Goal: Task Accomplishment & Management: Use online tool/utility

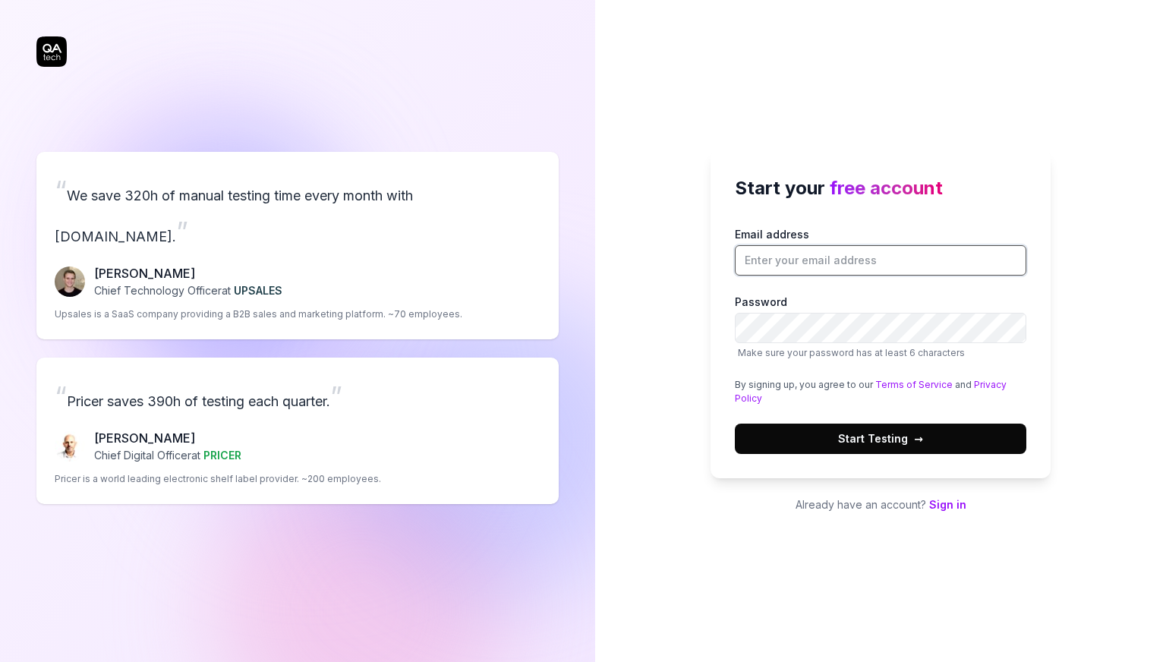
click at [780, 261] on input "Email address" at bounding box center [881, 260] width 292 height 30
type input "[PERSON_NAME][EMAIL_ADDRESS][PERSON_NAME][DOMAIN_NAME]"
click at [1101, 273] on div "Start your free account Email address salman.rishad@vivasoftltd.com Password Ma…" at bounding box center [880, 331] width 571 height 662
click at [914, 438] on span "→" at bounding box center [918, 438] width 9 height 16
click at [789, 264] on input "Email address" at bounding box center [881, 260] width 292 height 30
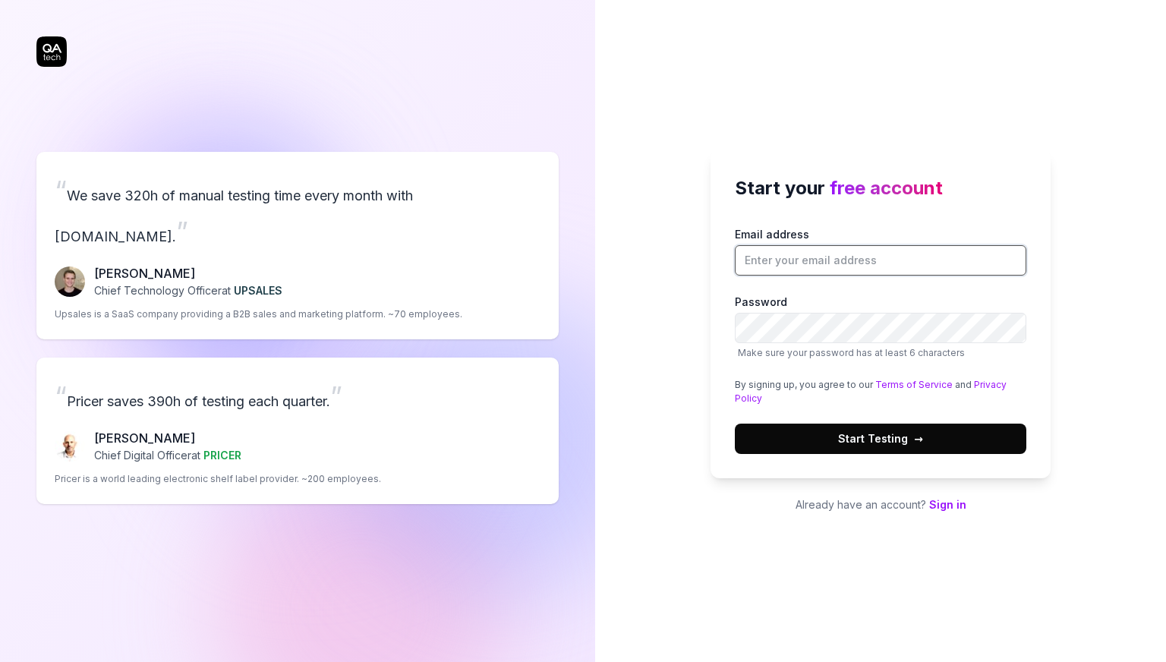
type input "[PERSON_NAME][EMAIL_ADDRESS][PERSON_NAME][DOMAIN_NAME]"
click at [856, 435] on span "Start Testing →" at bounding box center [880, 438] width 85 height 16
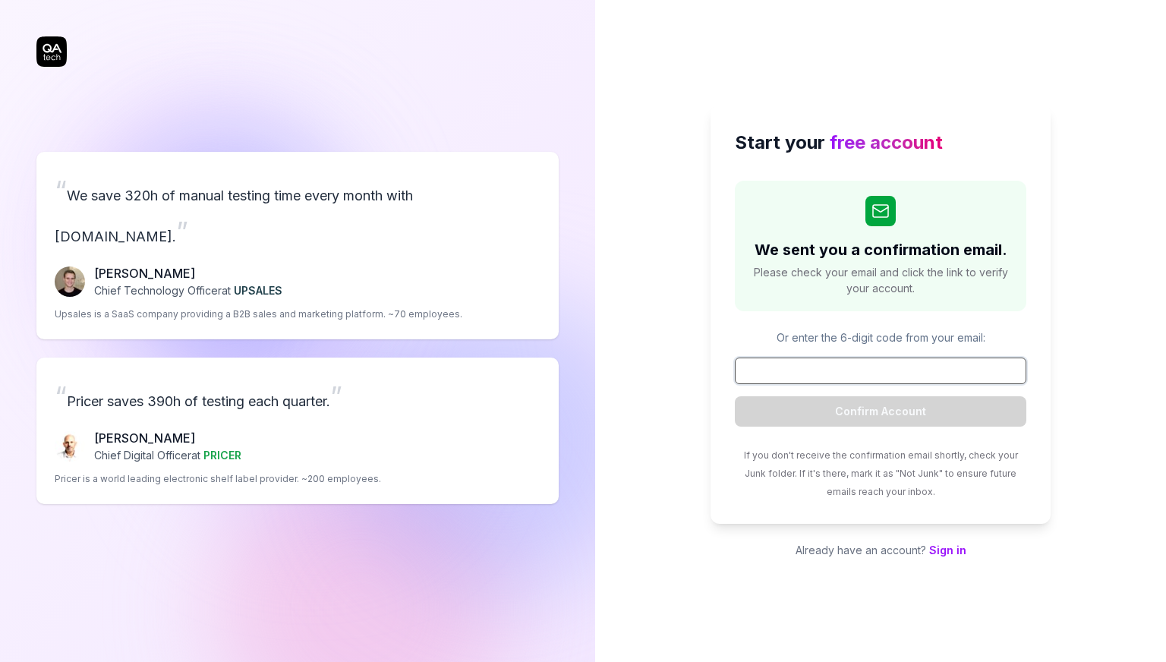
click at [884, 370] on input at bounding box center [881, 371] width 292 height 27
paste input "172414"
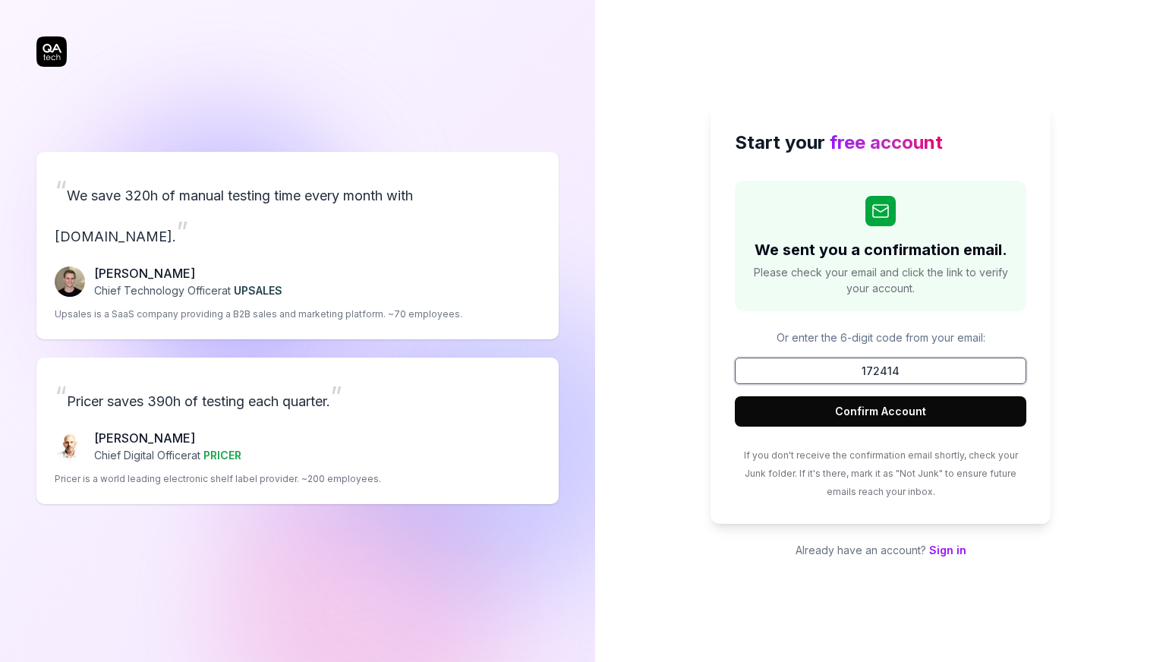
type input "172414"
click at [909, 414] on button "Confirm Account" at bounding box center [881, 411] width 292 height 30
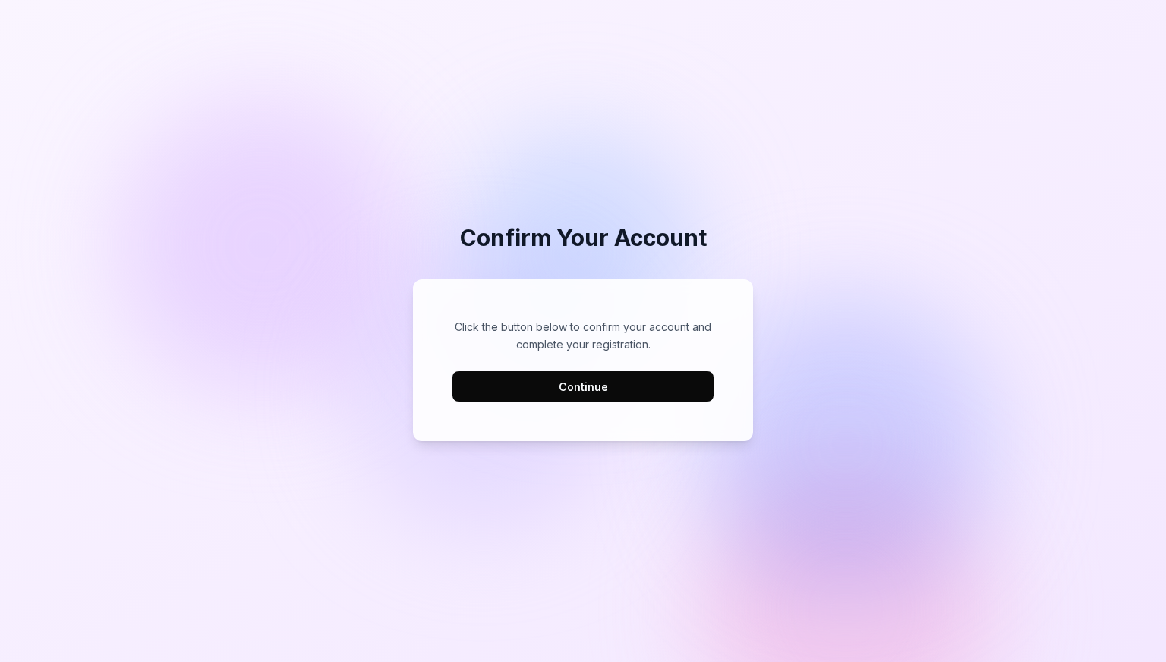
click at [616, 399] on button "Continue" at bounding box center [582, 386] width 261 height 30
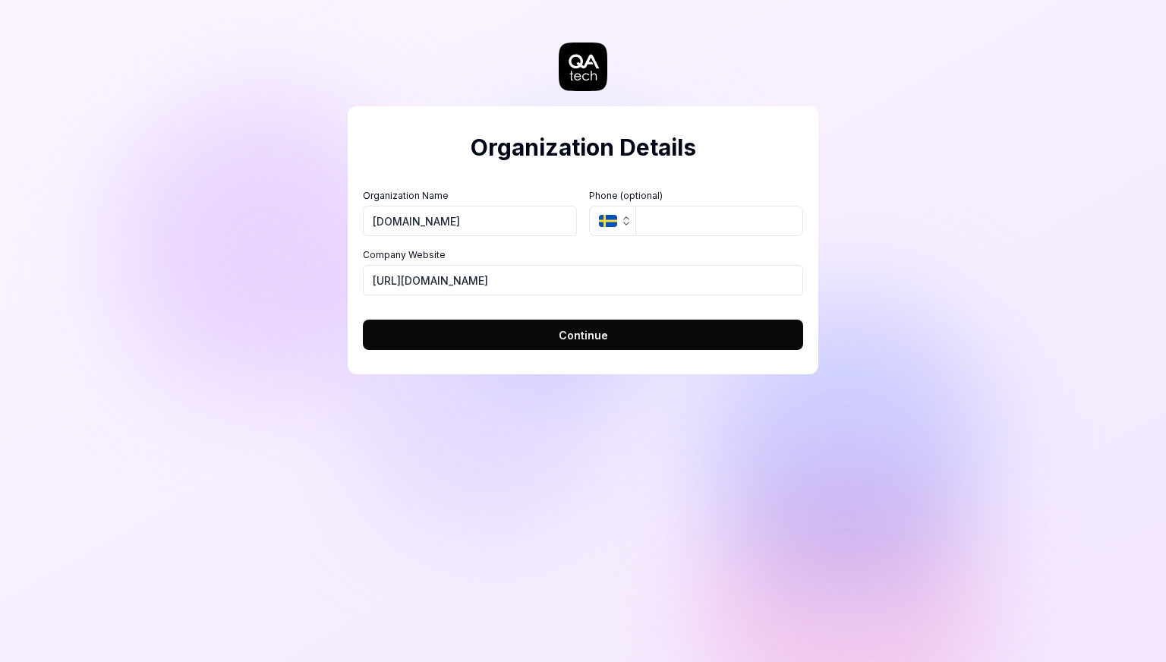
click at [466, 221] on input "[DOMAIN_NAME]" at bounding box center [470, 221] width 214 height 30
type input "vivasoftltd"
click at [629, 216] on icon "button" at bounding box center [626, 221] width 12 height 12
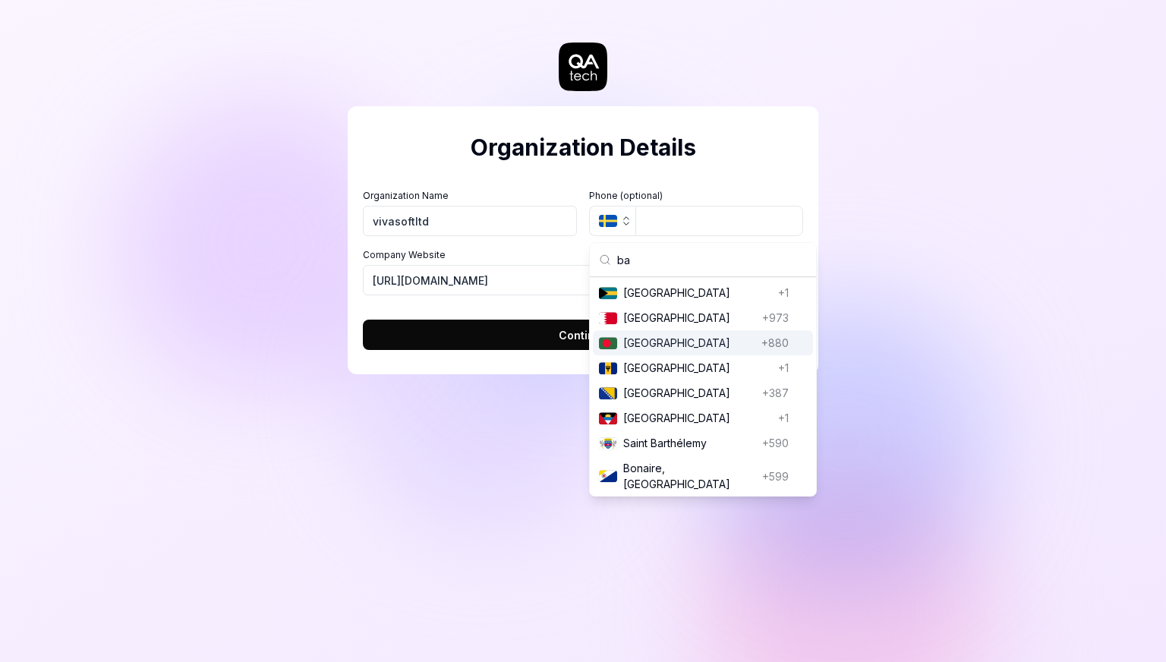
type input "ba"
click at [657, 335] on span "[GEOGRAPHIC_DATA]" at bounding box center [689, 343] width 132 height 16
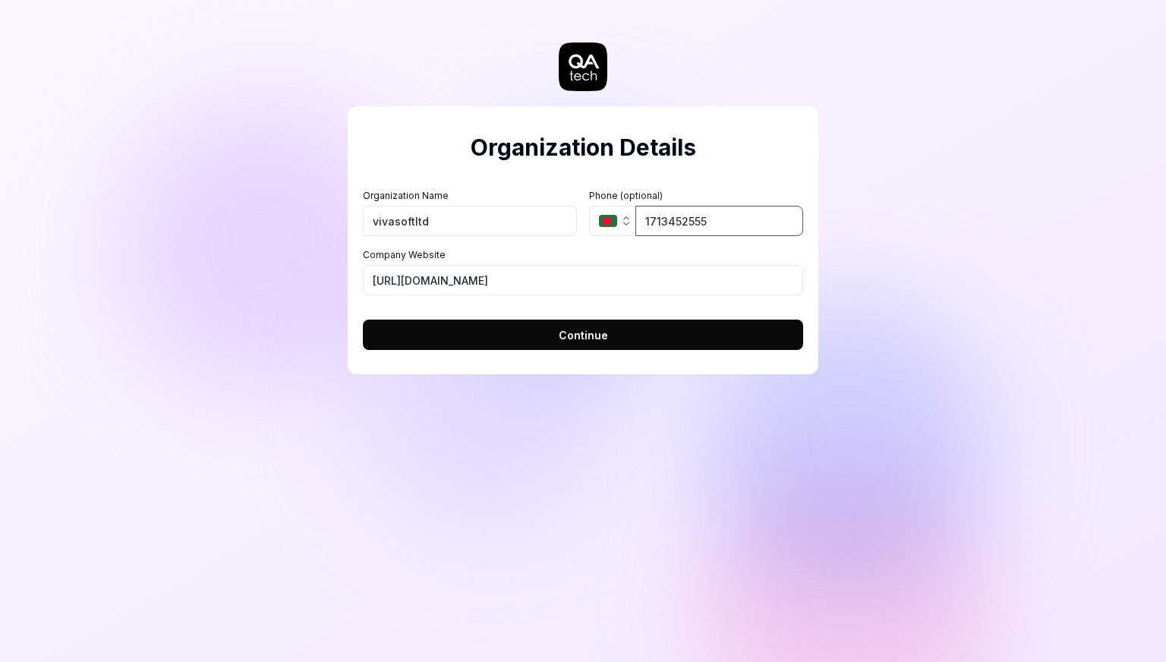
type input "1713452555"
click at [667, 334] on button "Continue" at bounding box center [583, 335] width 440 height 30
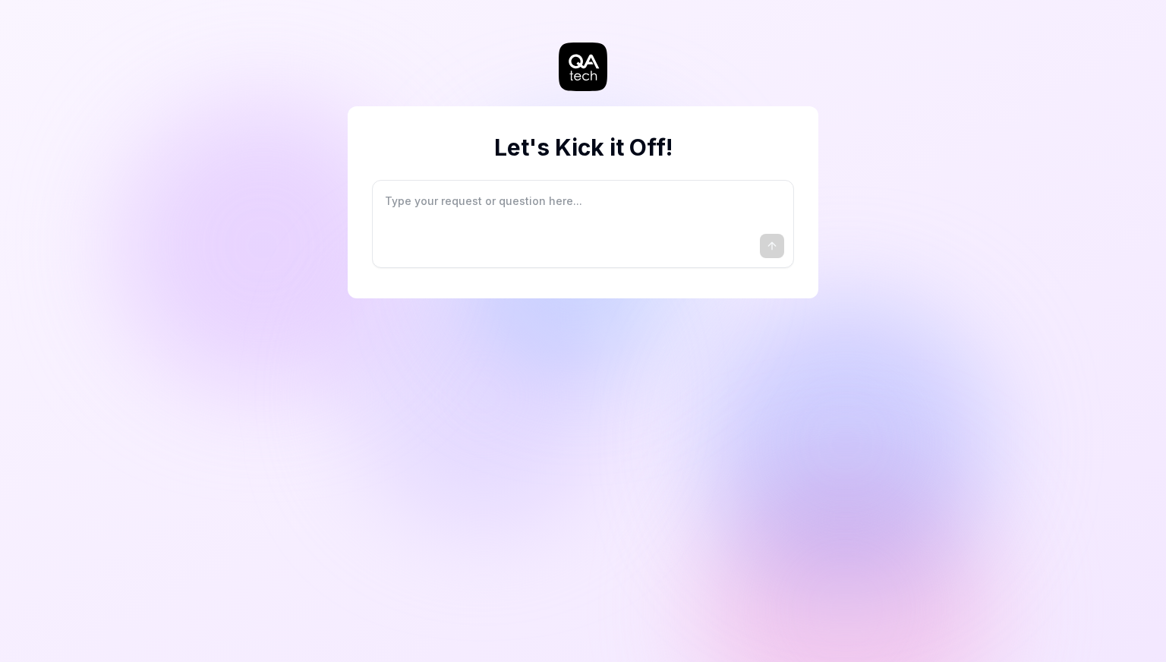
type textarea "*"
type textarea "I"
type textarea "*"
type textarea "I"
type textarea "*"
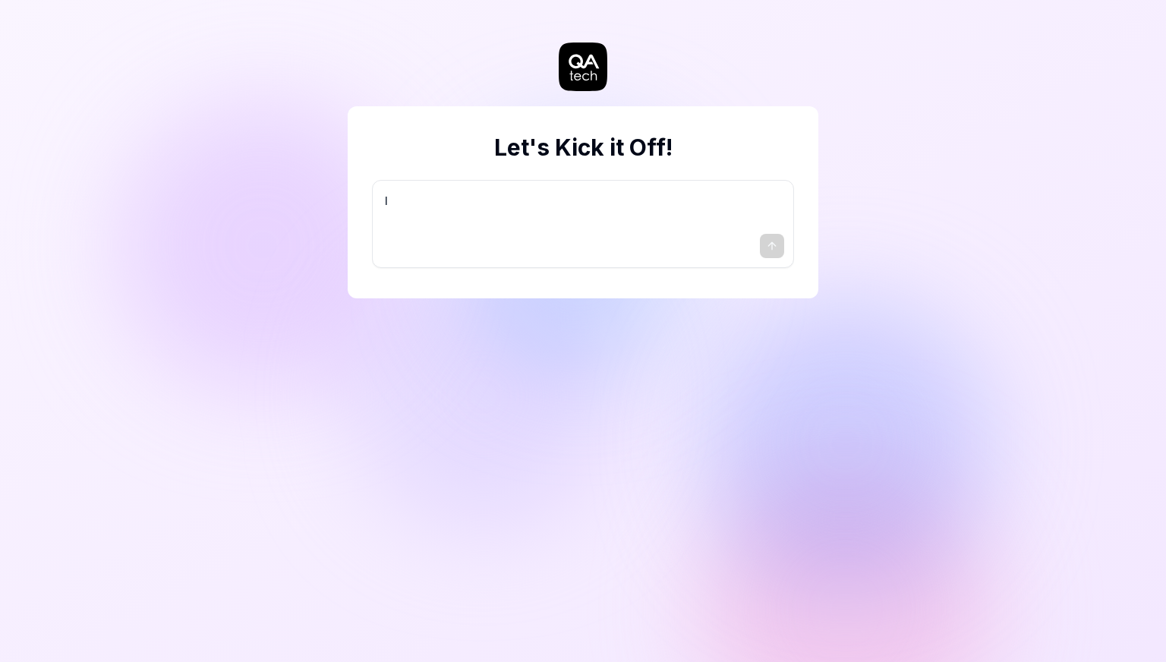
type textarea "I w"
type textarea "*"
type textarea "I wa"
type textarea "*"
type textarea "I wan"
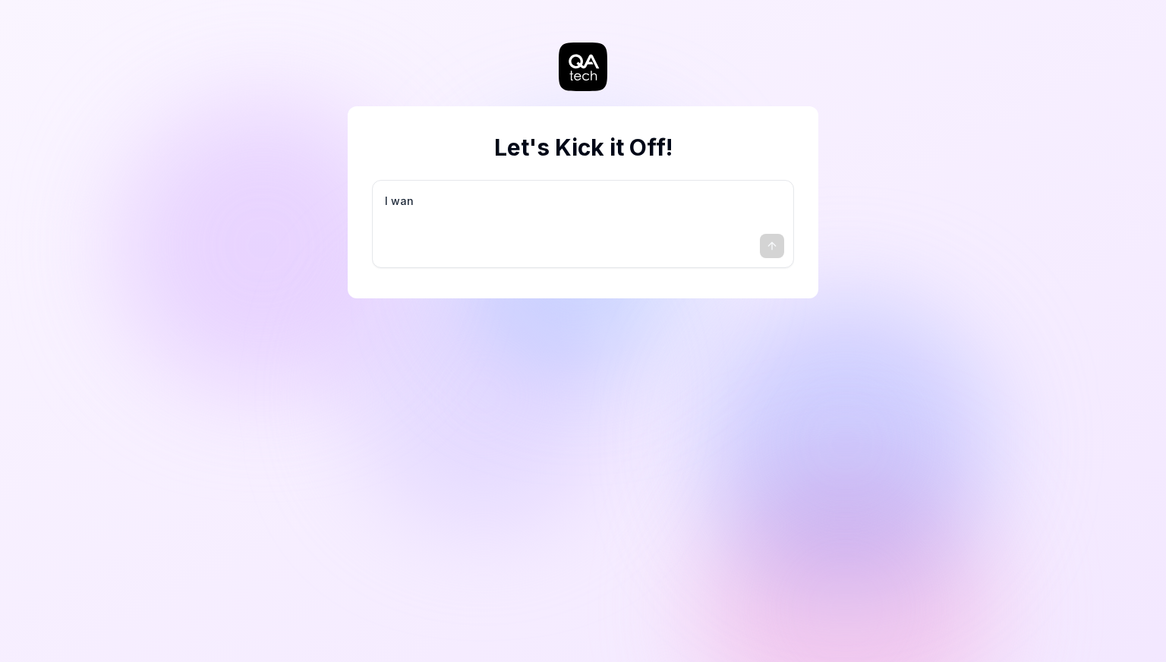
type textarea "*"
type textarea "I want"
type textarea "*"
type textarea "I want"
type textarea "*"
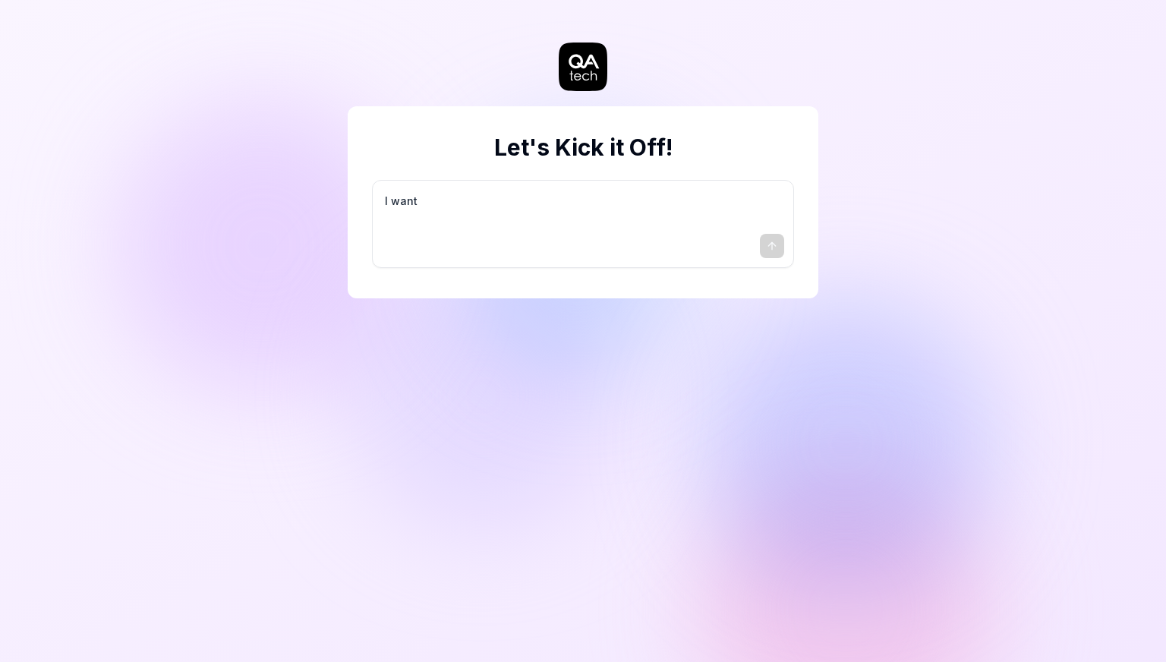
type textarea "I want a"
type textarea "*"
type textarea "I want a"
type textarea "*"
type textarea "I want a g"
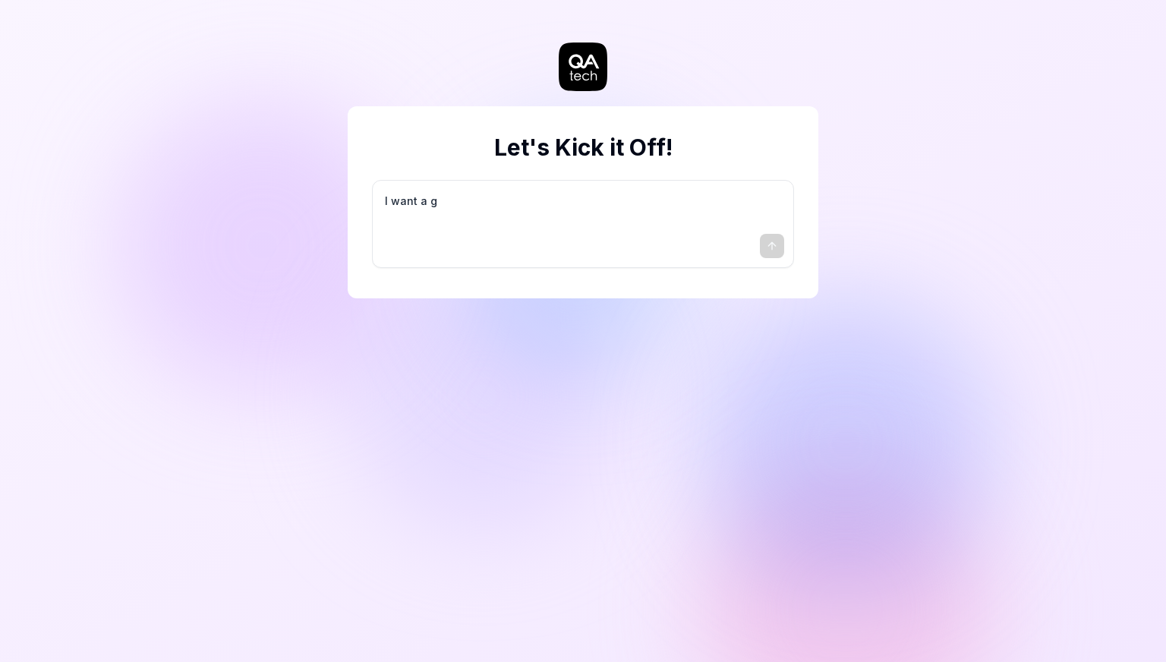
type textarea "*"
type textarea "I want a go"
type textarea "*"
type textarea "I want a goo"
type textarea "*"
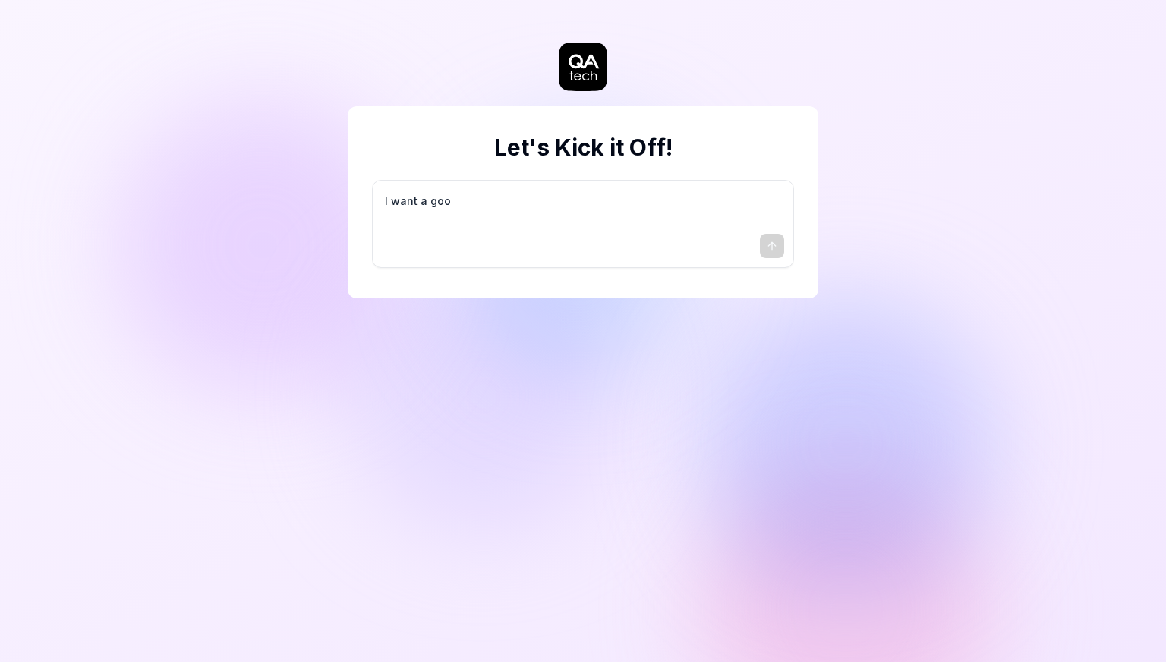
type textarea "I want a good"
type textarea "*"
type textarea "I want a good"
type textarea "*"
type textarea "I want a good t"
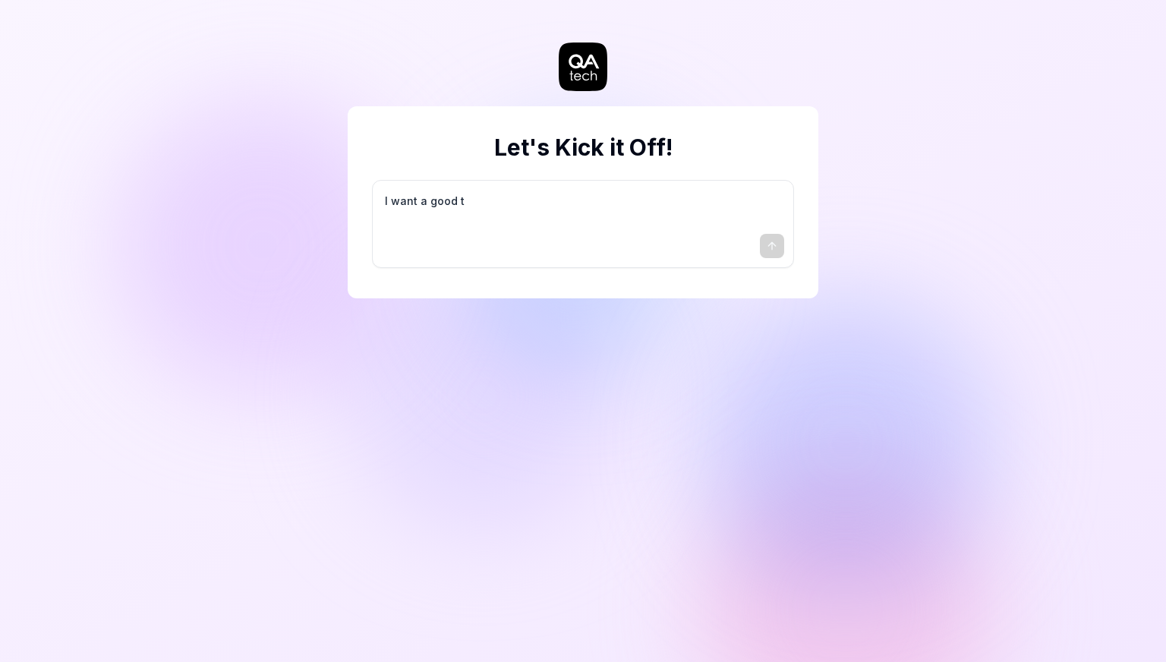
type textarea "*"
type textarea "I want a good te"
type textarea "*"
type textarea "I want a good tes"
type textarea "*"
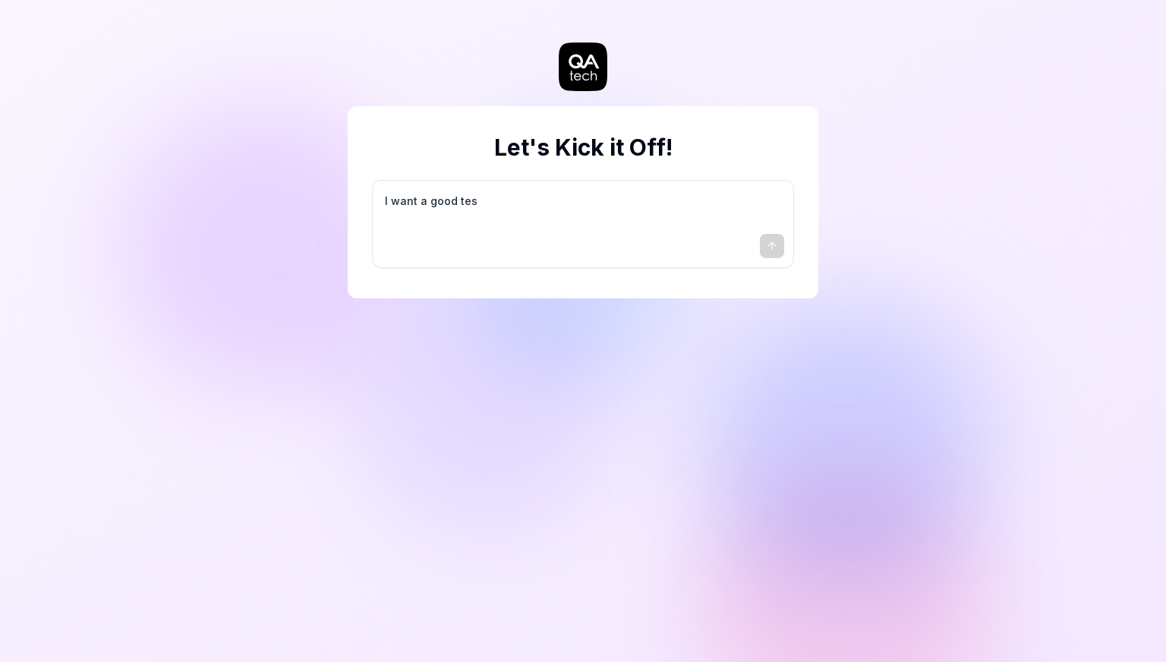
type textarea "I want a good test"
type textarea "*"
type textarea "I want a good test"
type textarea "*"
type textarea "I want a good test s"
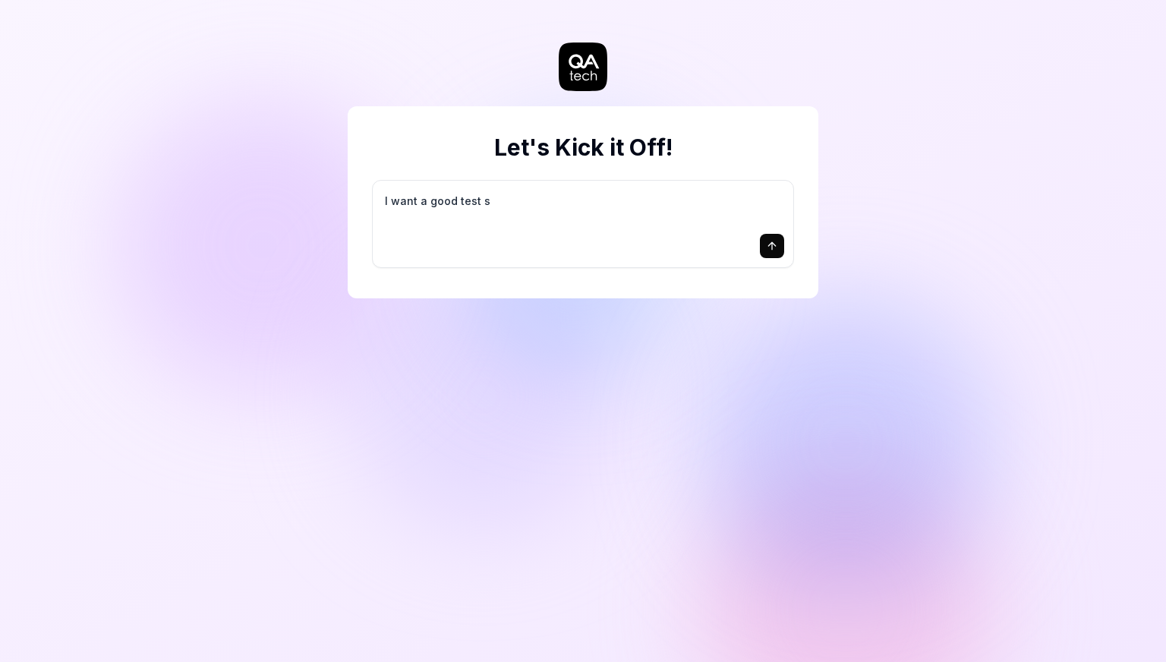
type textarea "*"
type textarea "I want a good test se"
type textarea "*"
type textarea "I want a good test set"
type textarea "*"
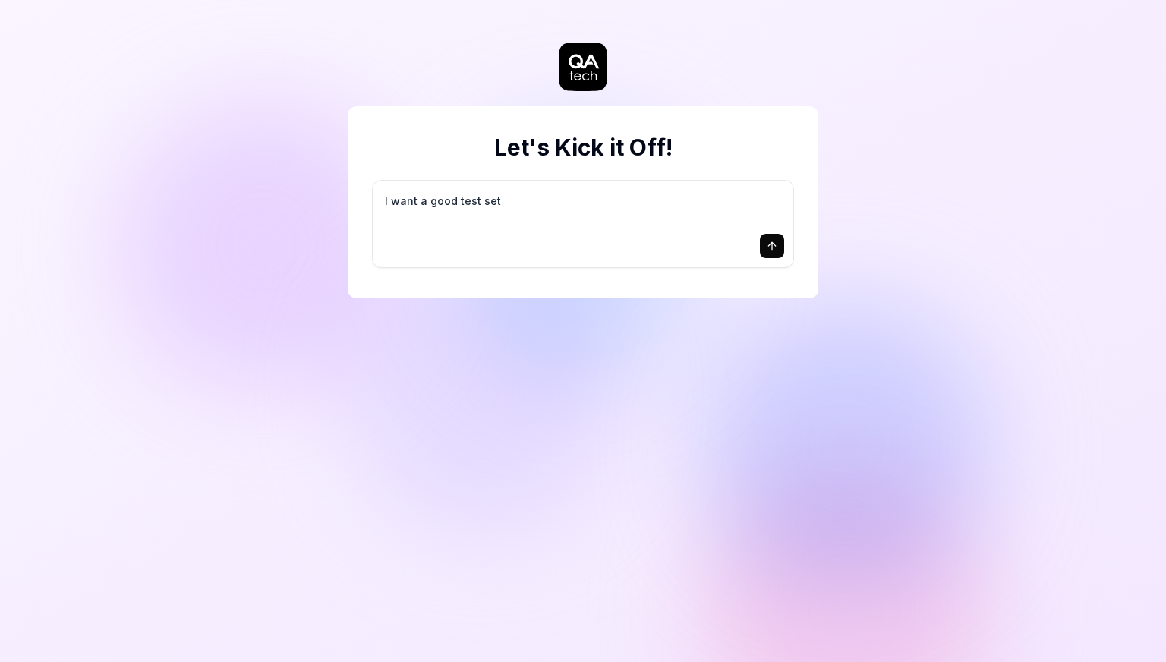
type textarea "I want a good test setu"
type textarea "*"
type textarea "I want a good test setup"
type textarea "*"
type textarea "I want a good test setup"
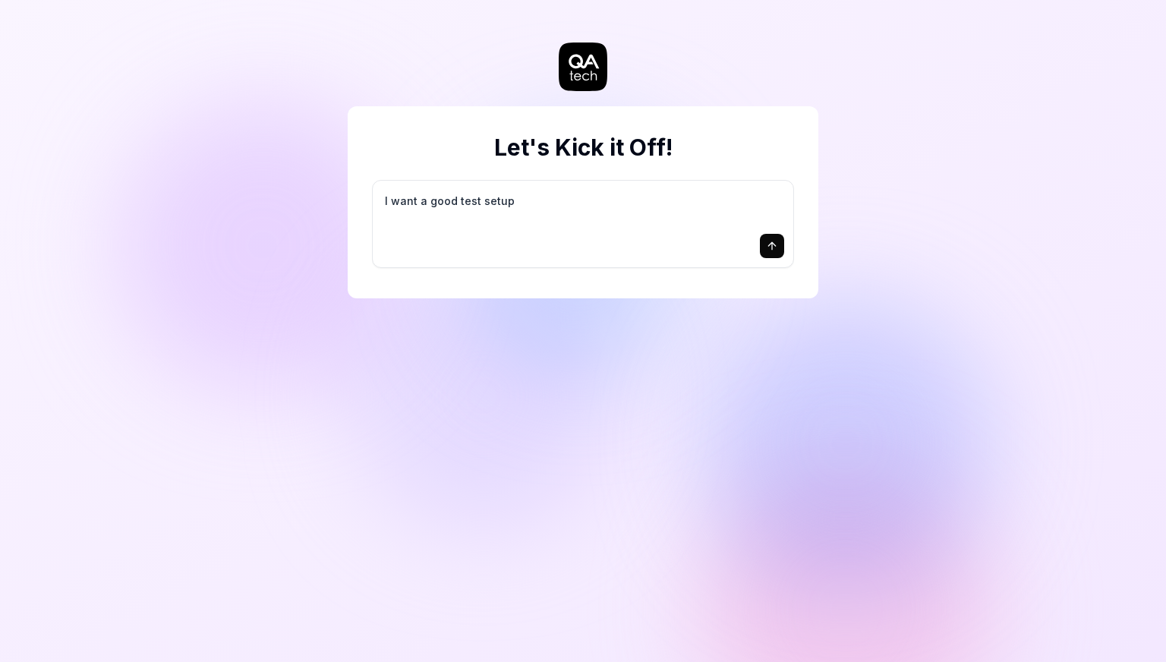
type textarea "*"
type textarea "I want a good test setup f"
type textarea "*"
type textarea "I want a good test setup fo"
type textarea "*"
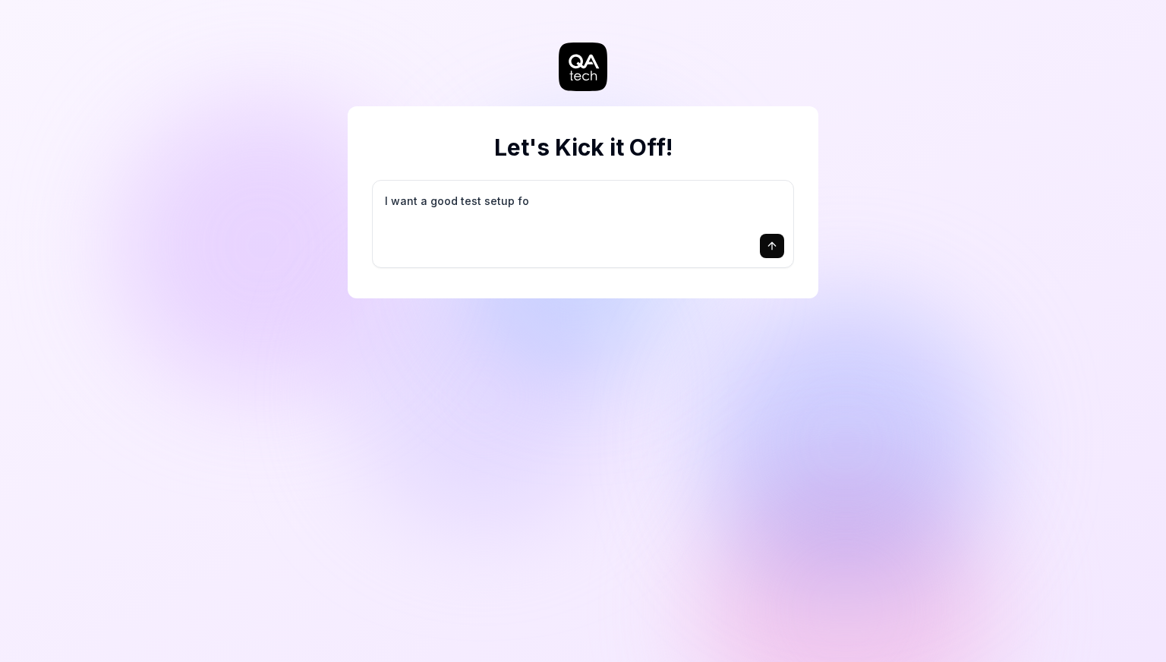
type textarea "I want a good test setup for"
type textarea "*"
type textarea "I want a good test setup for"
type textarea "*"
type textarea "I want a good test setup for m"
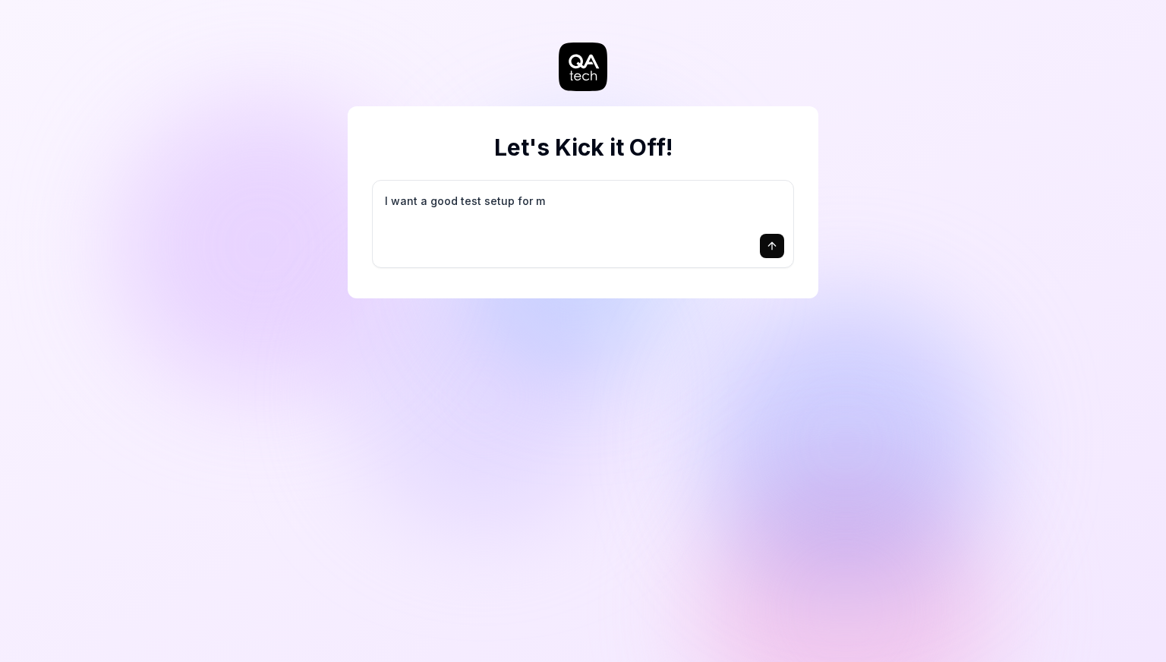
type textarea "*"
type textarea "I want a good test setup for my"
type textarea "*"
type textarea "I want a good test setup for my"
type textarea "*"
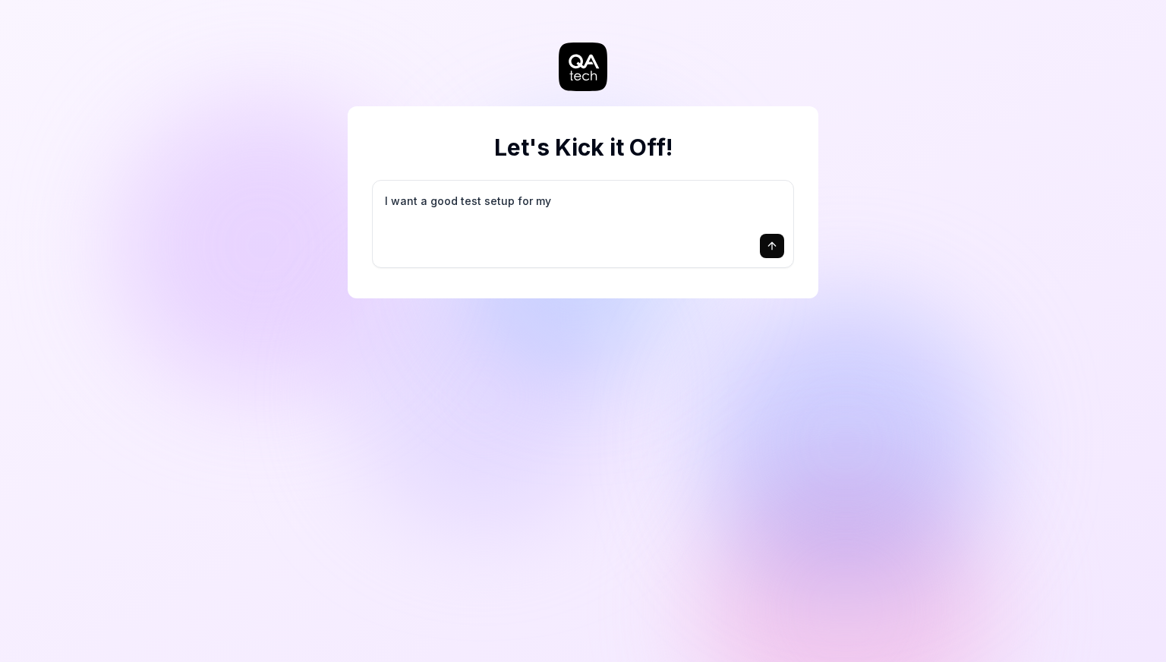
type textarea "I want a good test setup for my s"
type textarea "*"
type textarea "I want a good test setup for my si"
type textarea "*"
type textarea "I want a good test setup for my sit"
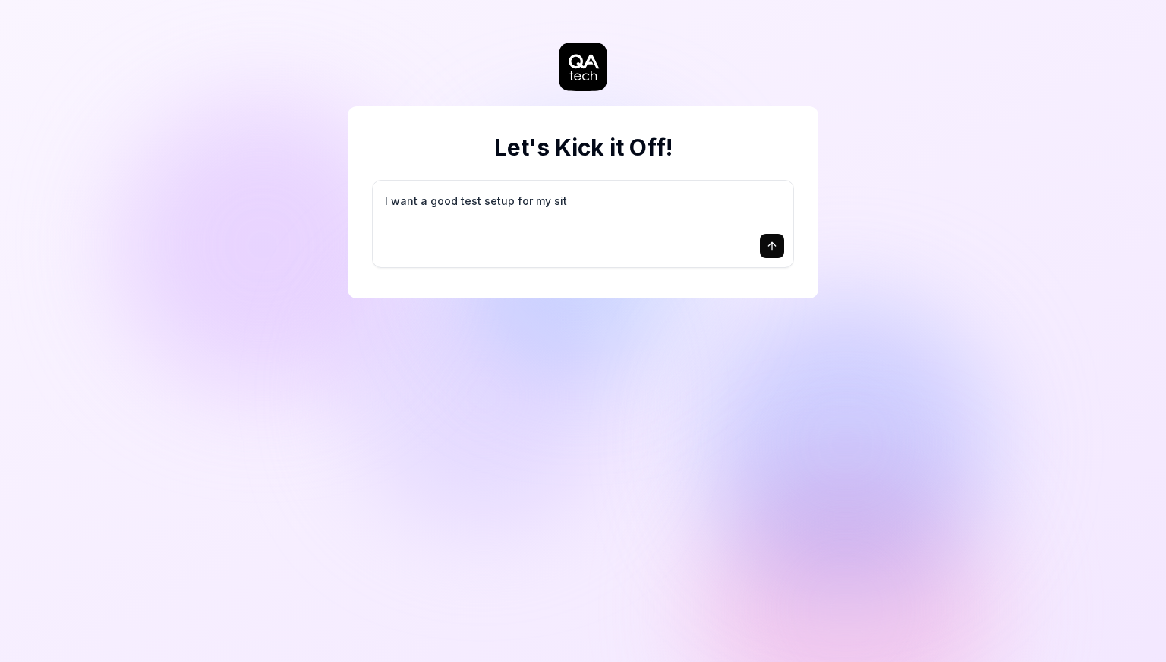
type textarea "*"
type textarea "I want a good test setup for my site"
type textarea "*"
type textarea "I want a good test setup for my site"
type textarea "*"
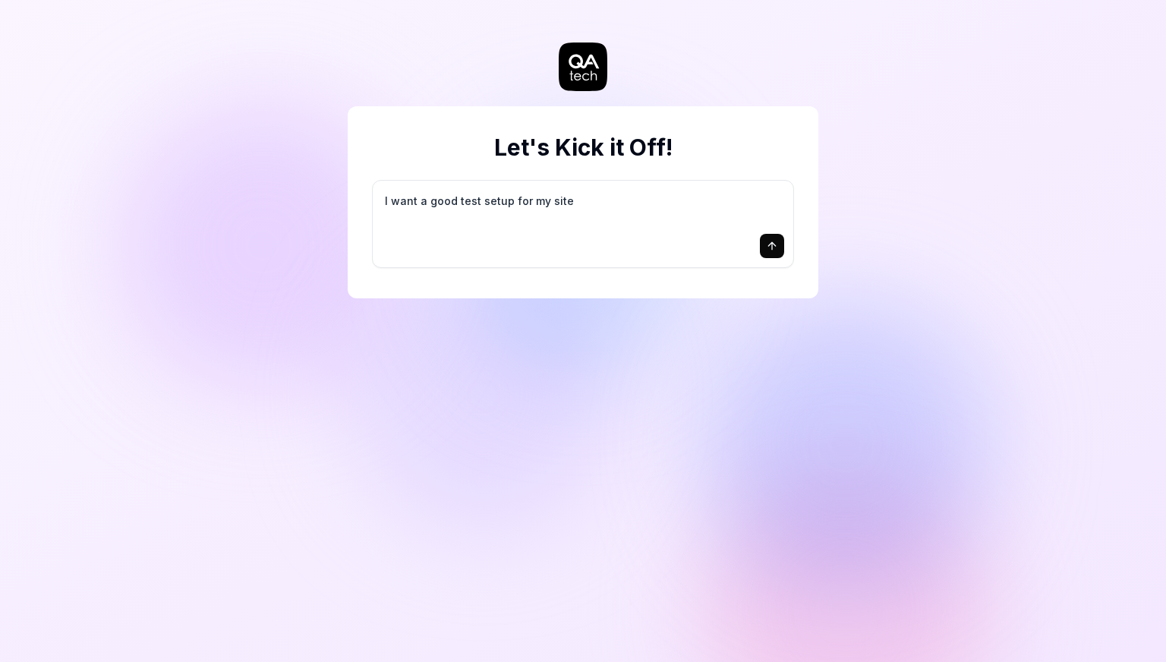
type textarea "I want a good test setup for my site -"
type textarea "*"
type textarea "I want a good test setup for my site -"
type textarea "*"
type textarea "I want a good test setup for my site - h"
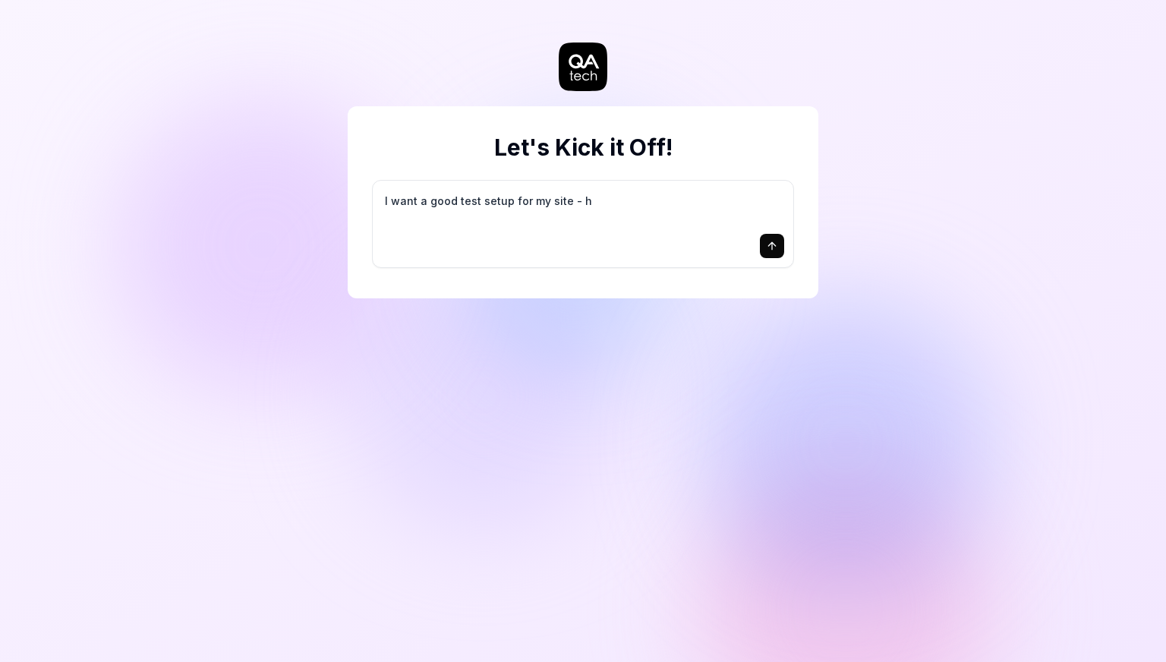
type textarea "*"
type textarea "I want a good test setup for my site - he"
type textarea "*"
type textarea "I want a good test setup for my site - hel"
type textarea "*"
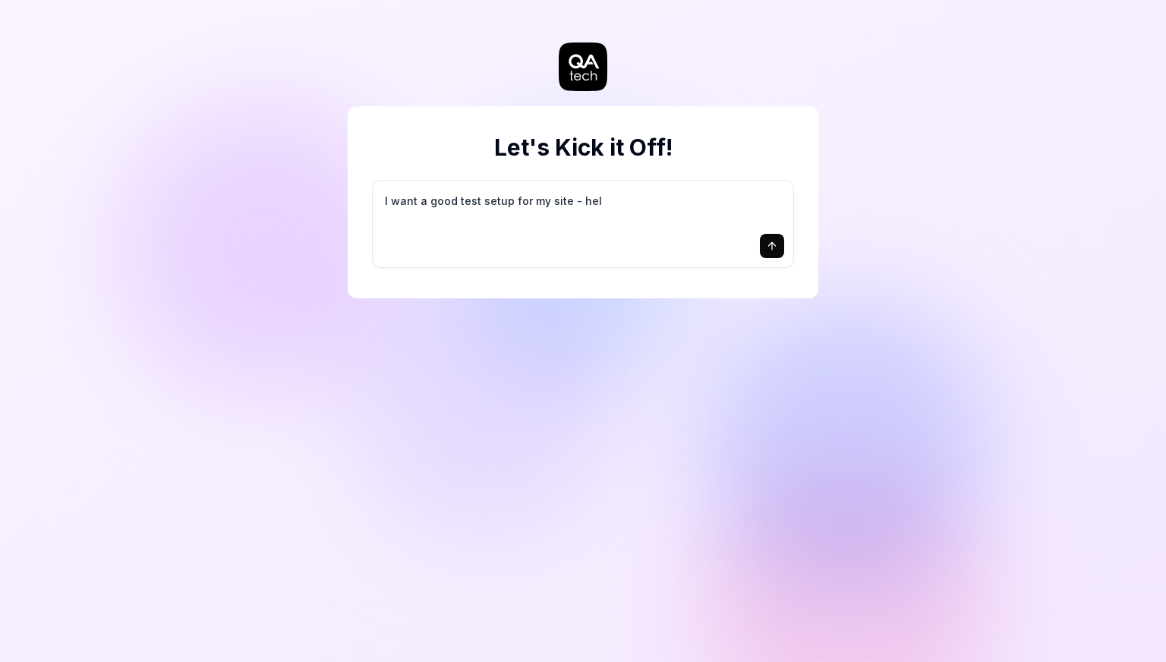
type textarea "I want a good test setup for my site - help"
type textarea "*"
type textarea "I want a good test setup for my site - help"
type textarea "*"
type textarea "I want a good test setup for my site - help m"
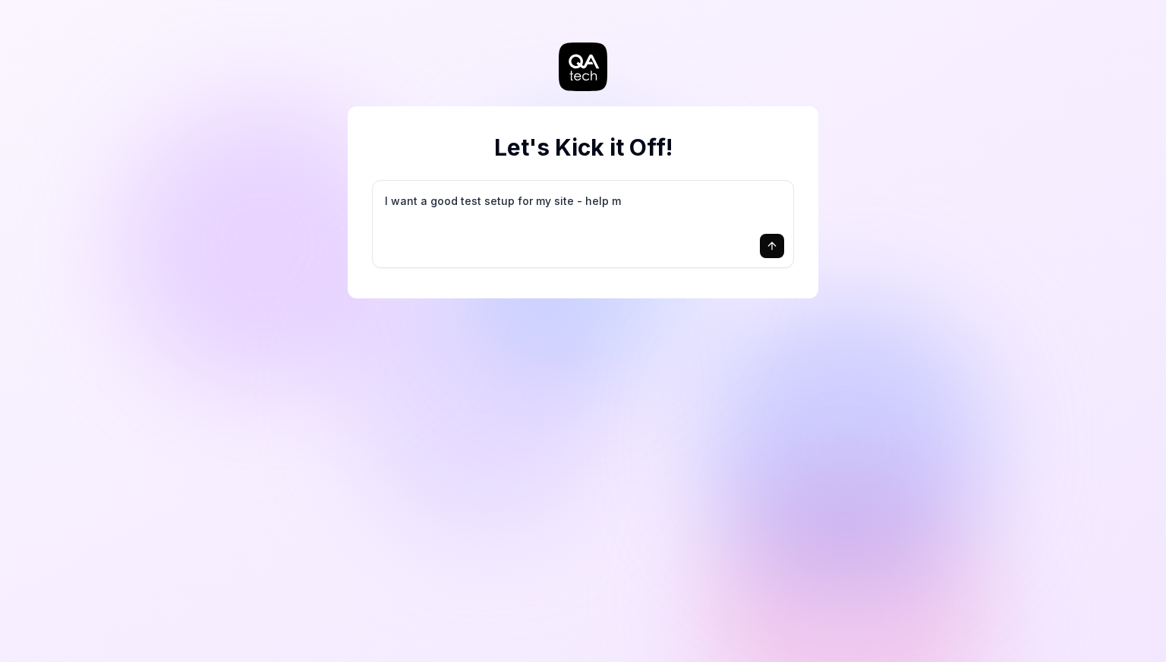
type textarea "*"
type textarea "I want a good test setup for my site - help me"
type textarea "*"
type textarea "I want a good test setup for my site - help me"
type textarea "*"
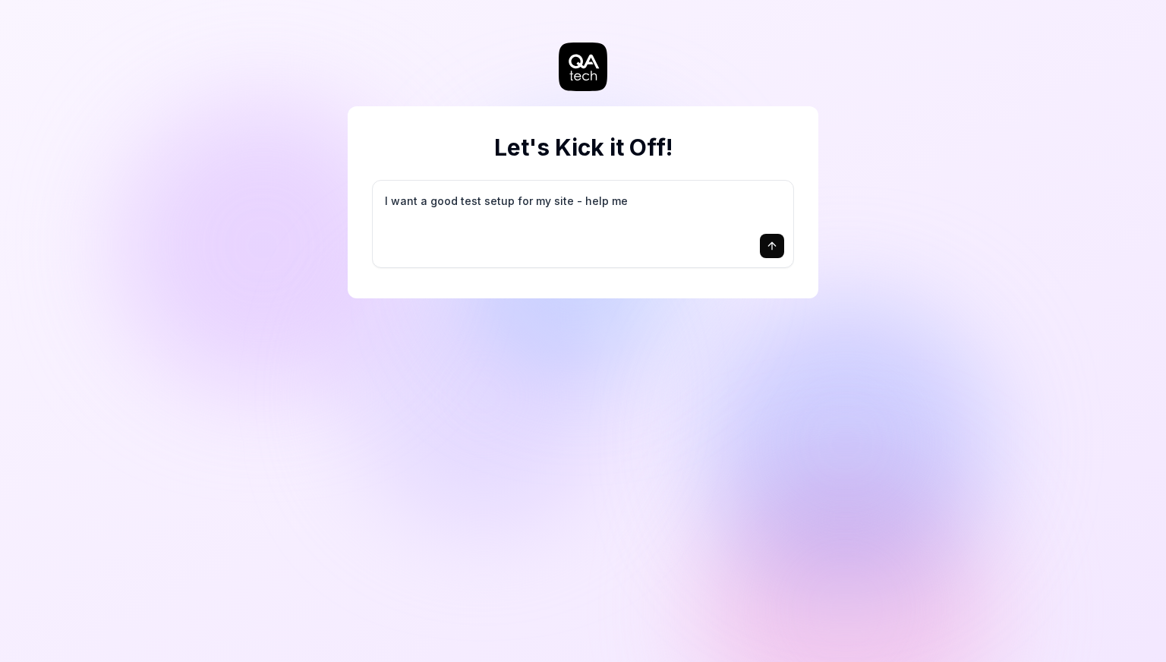
type textarea "I want a good test setup for my site - help me c"
type textarea "*"
type textarea "I want a good test setup for my site - help me cr"
type textarea "*"
type textarea "I want a good test setup for my site - help me cre"
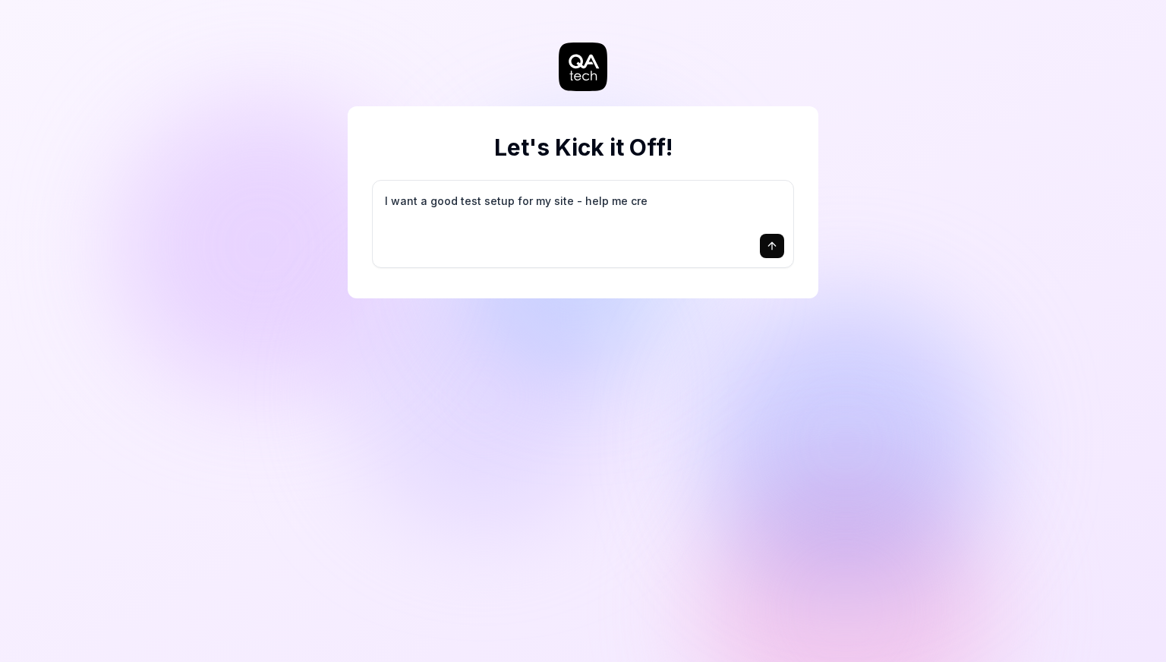
type textarea "*"
type textarea "I want a good test setup for my site - help me crea"
type textarea "*"
type textarea "I want a good test setup for my site - help me creat"
type textarea "*"
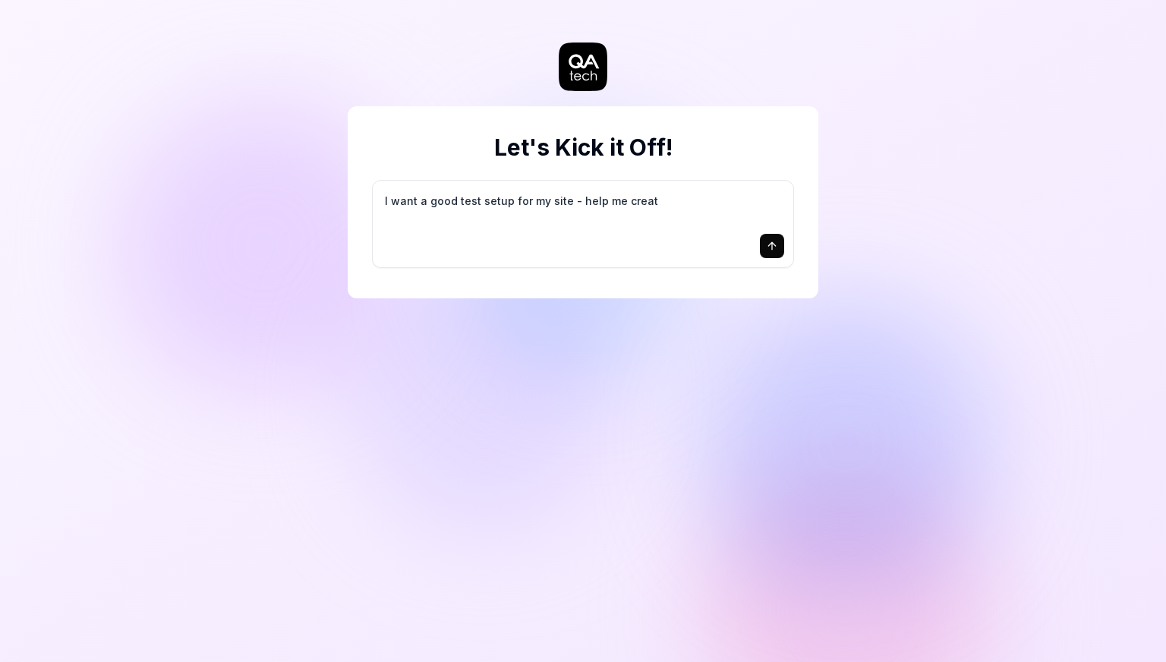
type textarea "I want a good test setup for my site - help me create"
type textarea "*"
type textarea "I want a good test setup for my site - help me create"
type textarea "*"
type textarea "I want a good test setup for my site - help me create t"
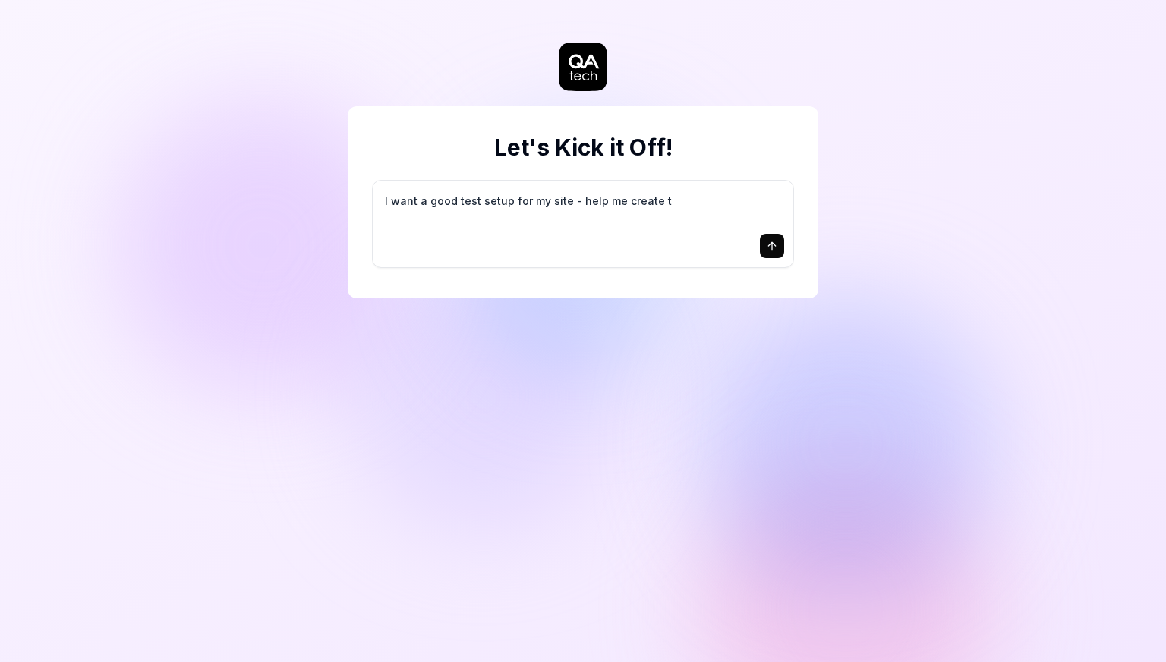
type textarea "*"
type textarea "I want a good test setup for my site - help me create th"
type textarea "*"
type textarea "I want a good test setup for my site - help me create the"
type textarea "*"
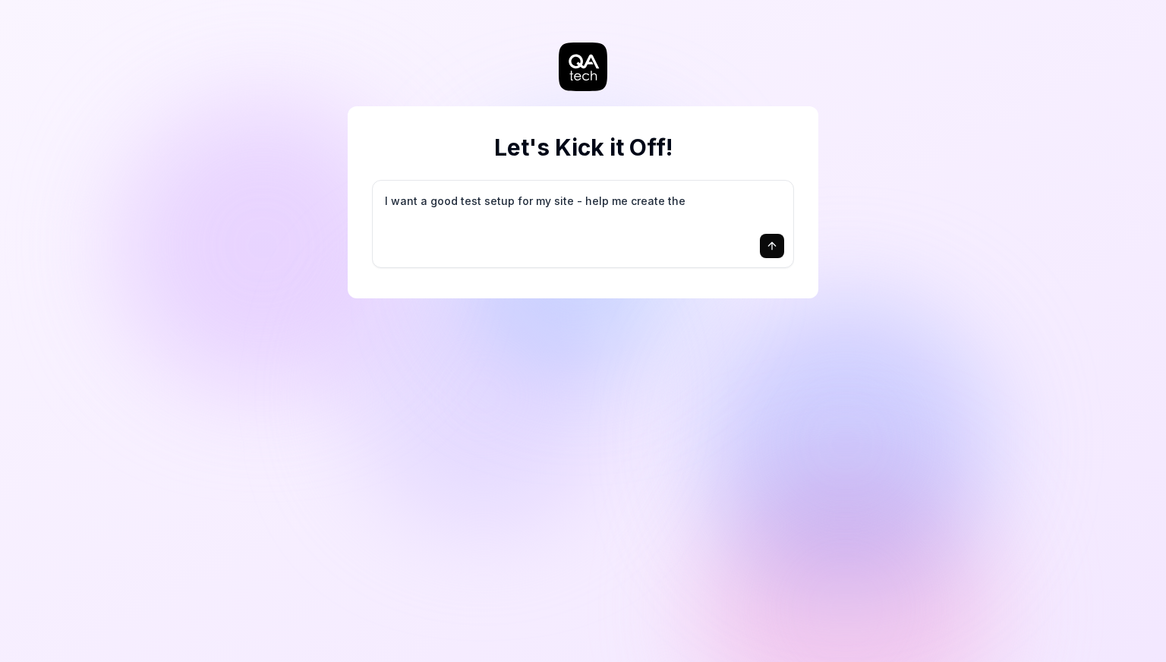
type textarea "I want a good test setup for my site - help me create the"
type textarea "*"
type textarea "I want a good test setup for my site - help me create the f"
type textarea "*"
type textarea "I want a good test setup for my site - help me create the fi"
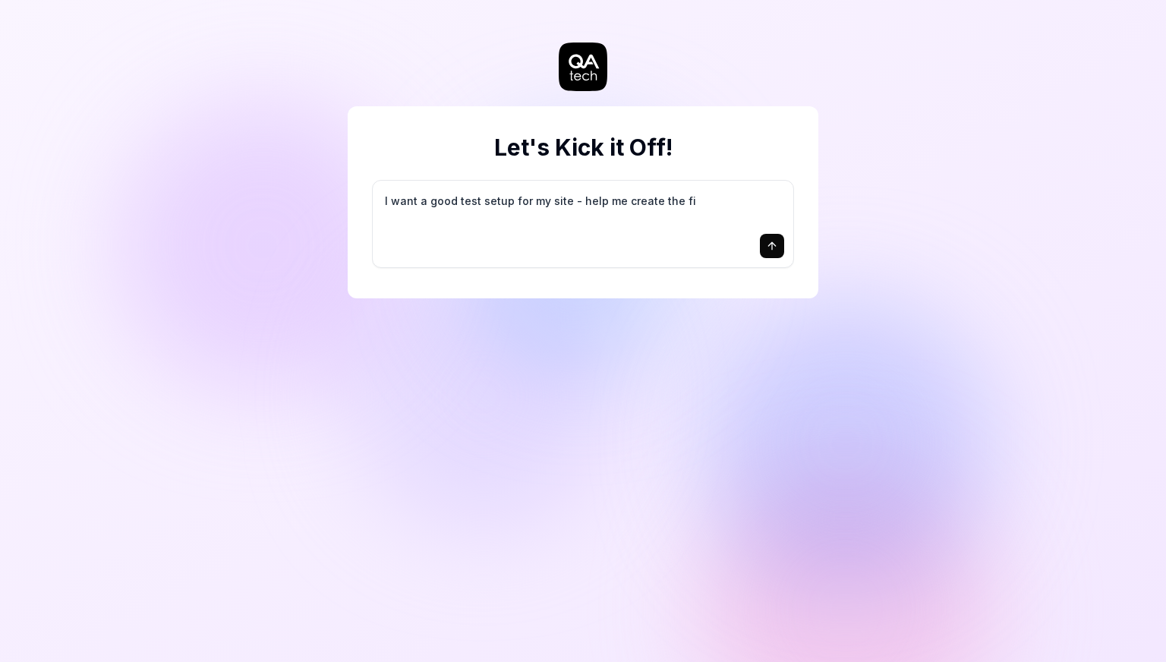
type textarea "*"
type textarea "I want a good test setup for my site - help me create the fir"
type textarea "*"
type textarea "I want a good test setup for my site - help me create the firs"
type textarea "*"
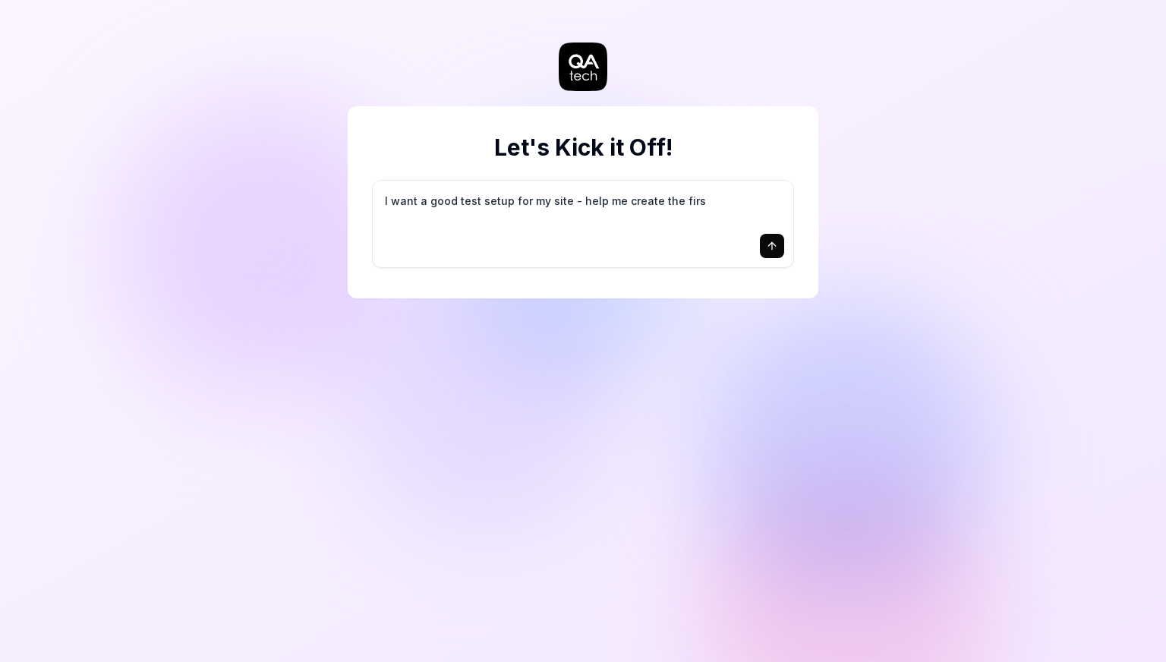
type textarea "I want a good test setup for my site - help me create the first"
type textarea "*"
type textarea "I want a good test setup for my site - help me create the first"
type textarea "*"
type textarea "I want a good test setup for my site - help me create the first 3"
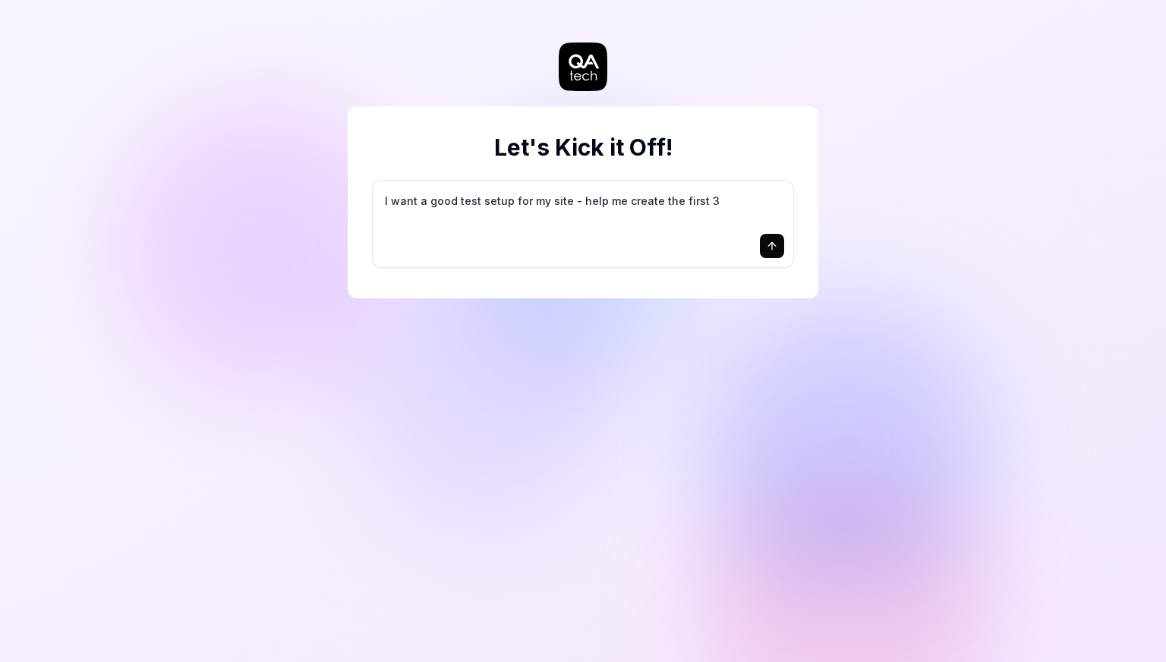
type textarea "*"
type textarea "I want a good test setup for my site - help me create the first 3-"
type textarea "*"
type textarea "I want a good test setup for my site - help me create the first 3-5"
type textarea "*"
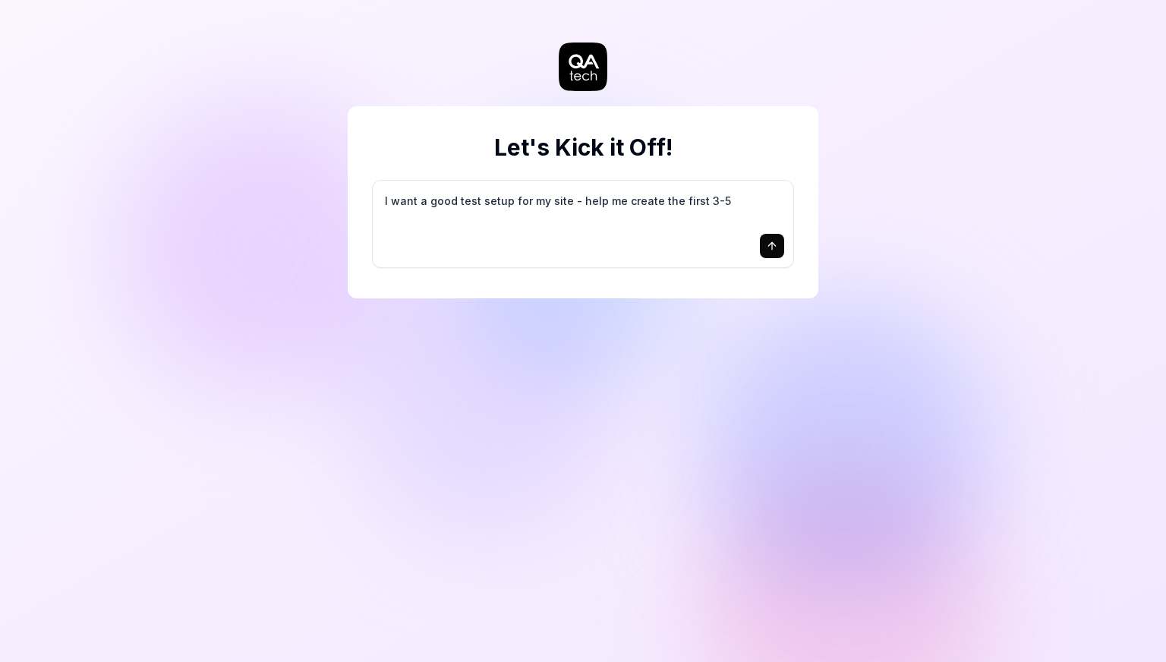
type textarea "I want a good test setup for my site - help me create the first 3-5"
type textarea "*"
type textarea "I want a good test setup for my site - help me create the first 3-5 t"
type textarea "*"
type textarea "I want a good test setup for my site - help me create the first 3-5 te"
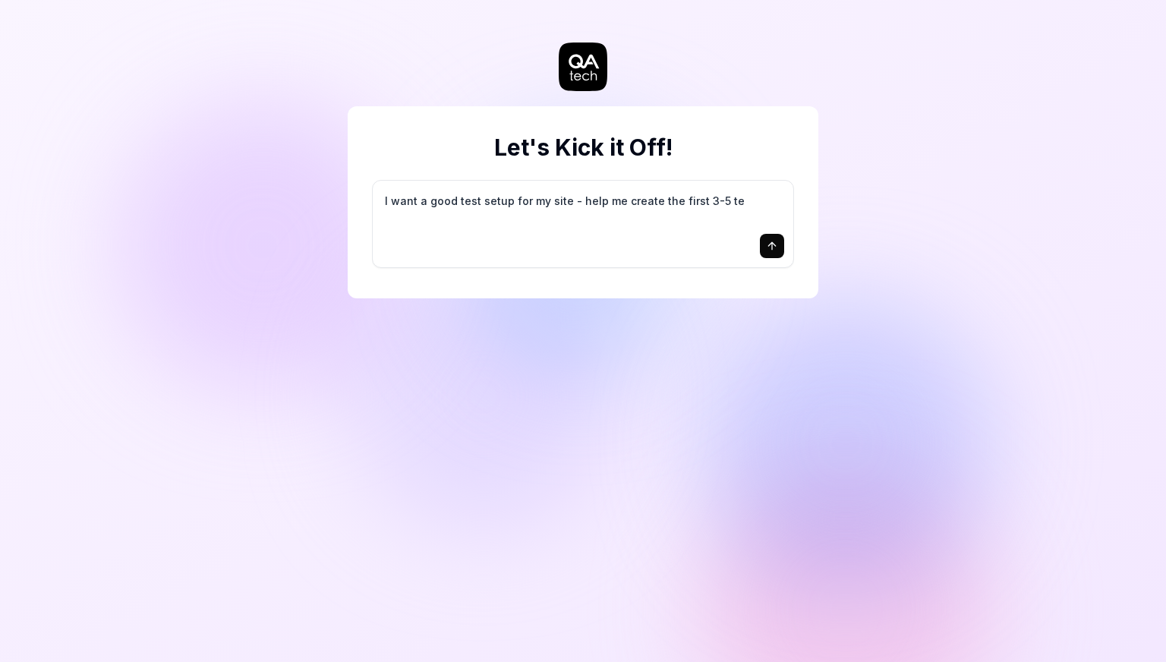
type textarea "*"
type textarea "I want a good test setup for my site - help me create the first 3-5 tes"
type textarea "*"
type textarea "I want a good test setup for my site - help me create the first 3-5 test"
type textarea "*"
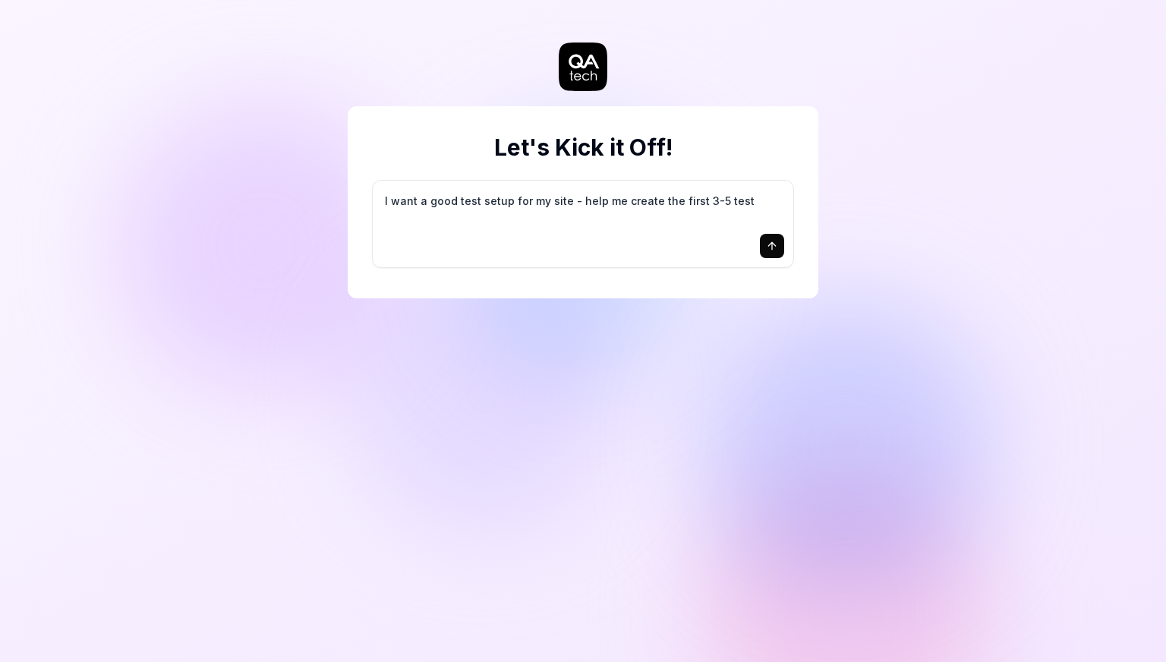
type textarea "I want a good test setup for my site - help me create the first 3-5 test"
type textarea "*"
type textarea "I want a good test setup for my site - help me create the first 3-5 test c"
type textarea "*"
type textarea "I want a good test setup for my site - help me create the first 3-5 test ca"
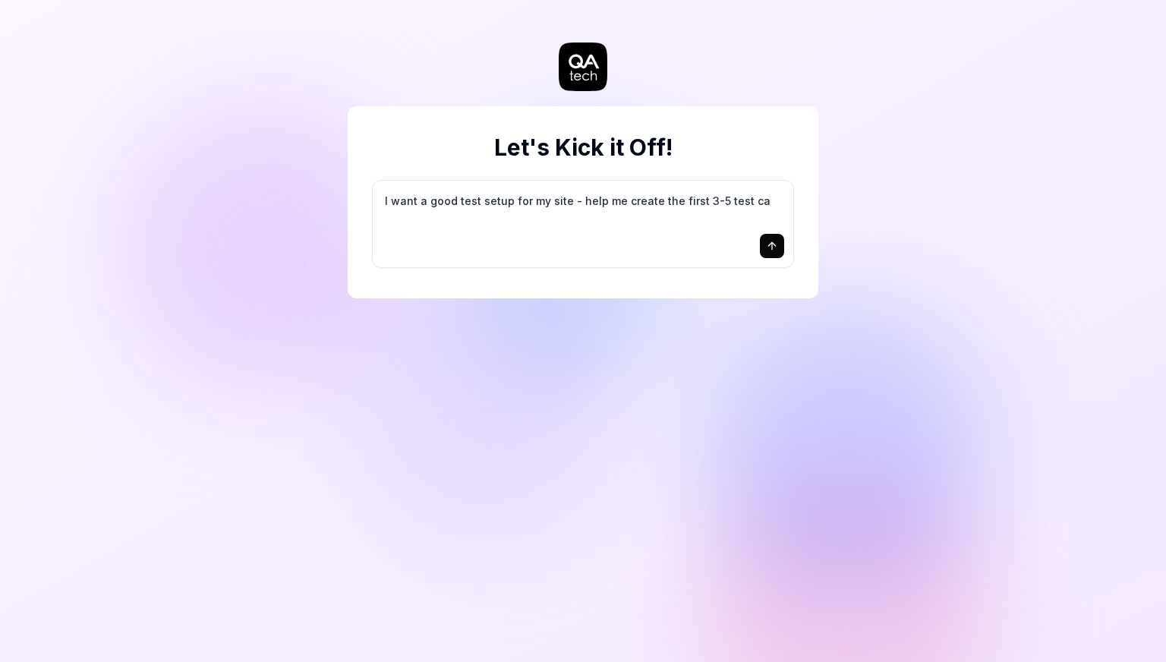
type textarea "*"
type textarea "I want a good test setup for my site - help me create the first 3-5 test cas"
type textarea "*"
type textarea "I want a good test setup for my site - help me create the first 3-5 test case"
type textarea "*"
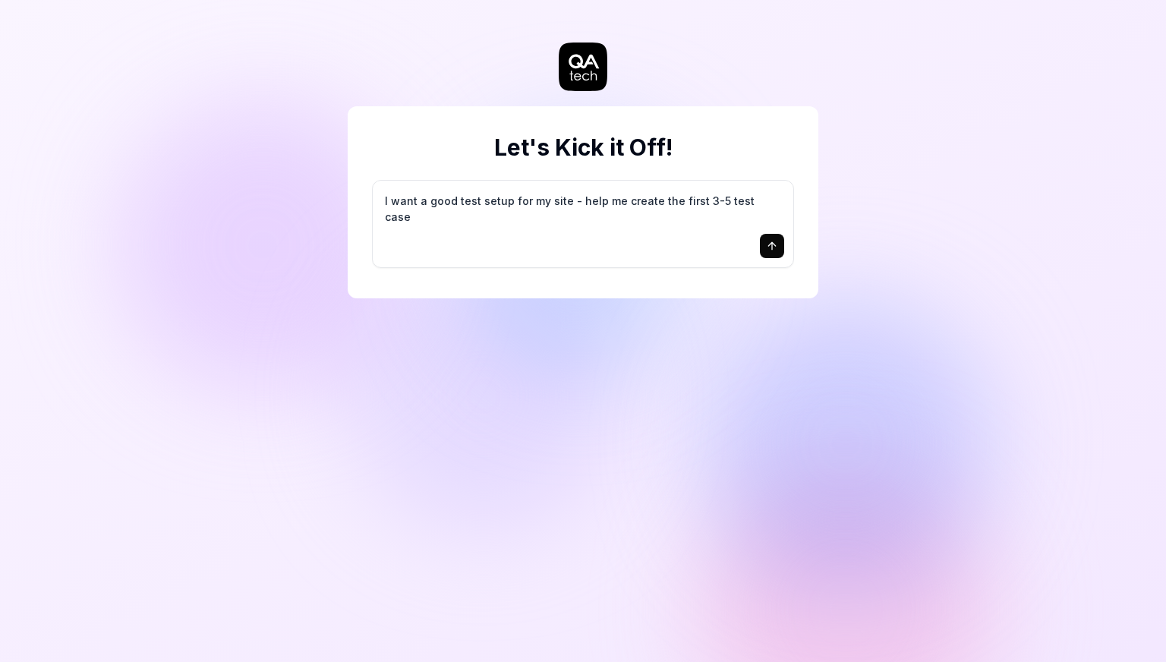
type textarea "I want a good test setup for my site - help me create the first 3-5 test cases"
click at [764, 200] on textarea "I want a good test setup for my site - help me create the first 3-5 test cases" at bounding box center [583, 209] width 402 height 38
type textarea "*"
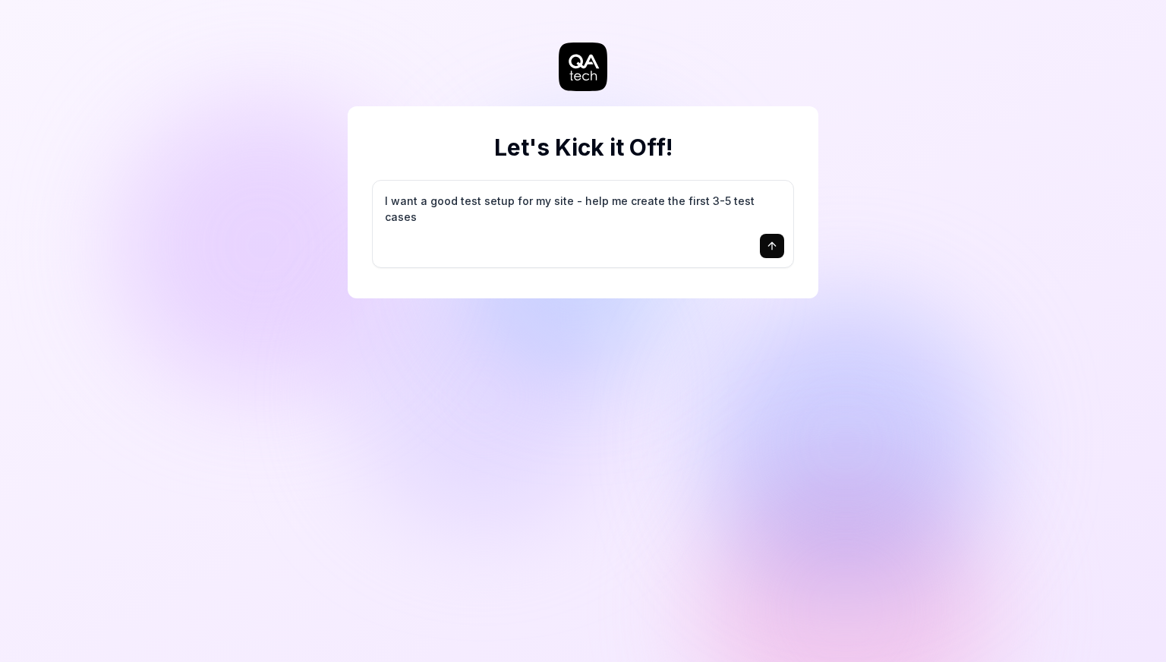
type textarea "I"
type textarea "*"
type textarea "I"
type textarea "*"
type textarea "I w"
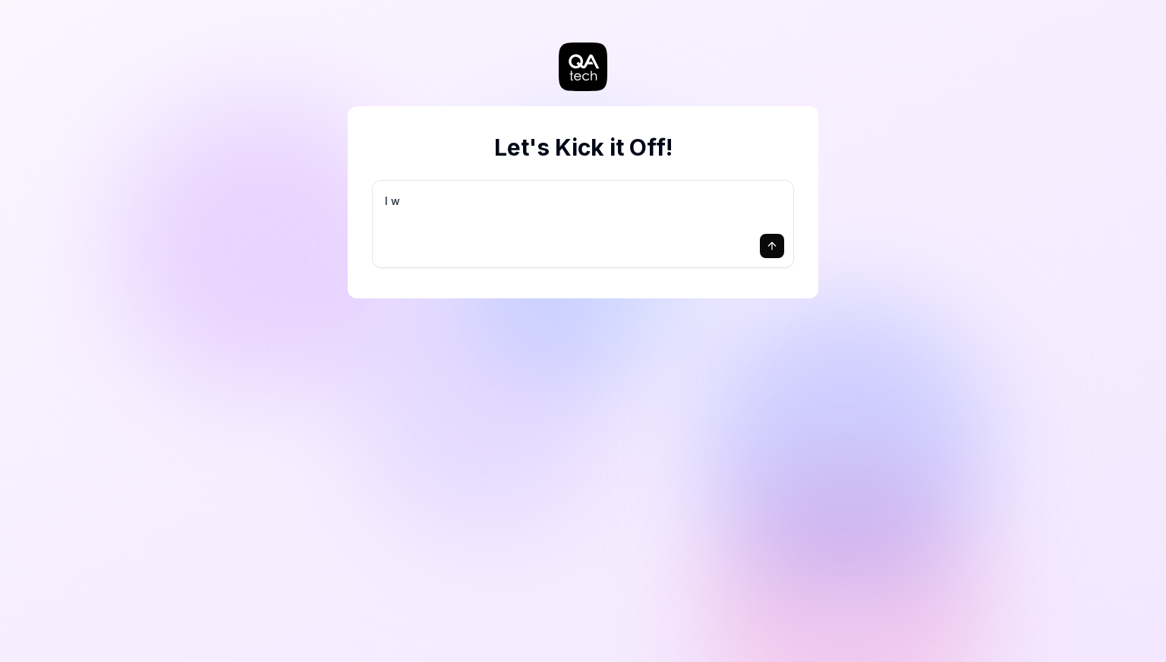
type textarea "*"
type textarea "I wa"
type textarea "*"
type textarea "I wan"
type textarea "*"
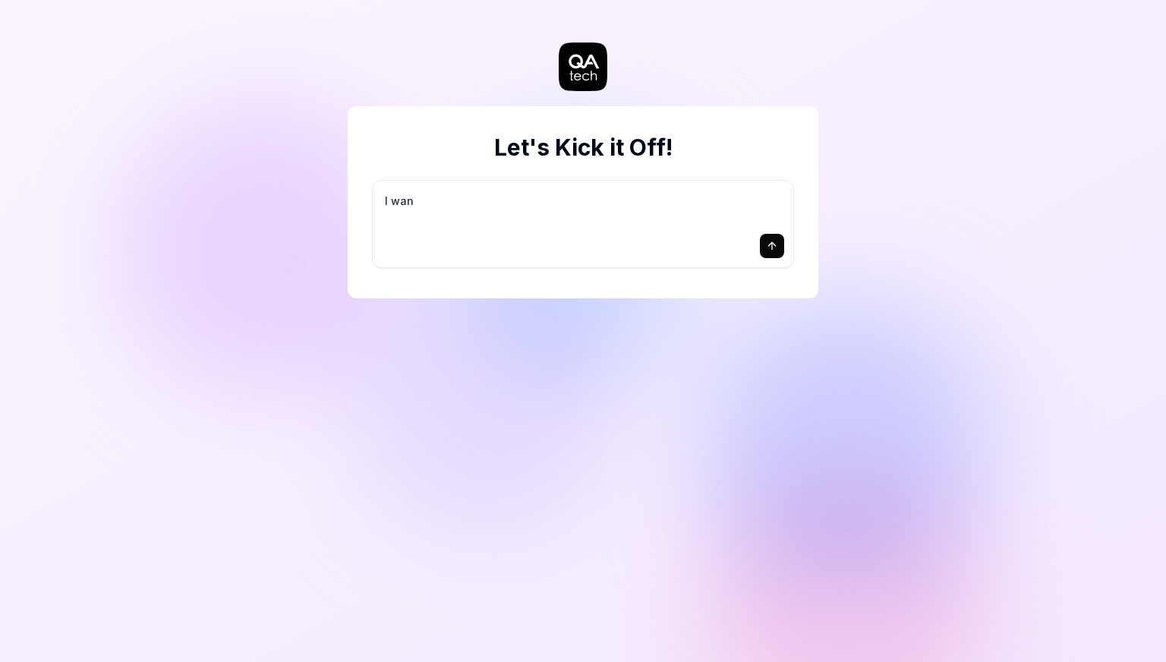
type textarea "I want"
type textarea "*"
type textarea "I want"
type textarea "*"
type textarea "I want t"
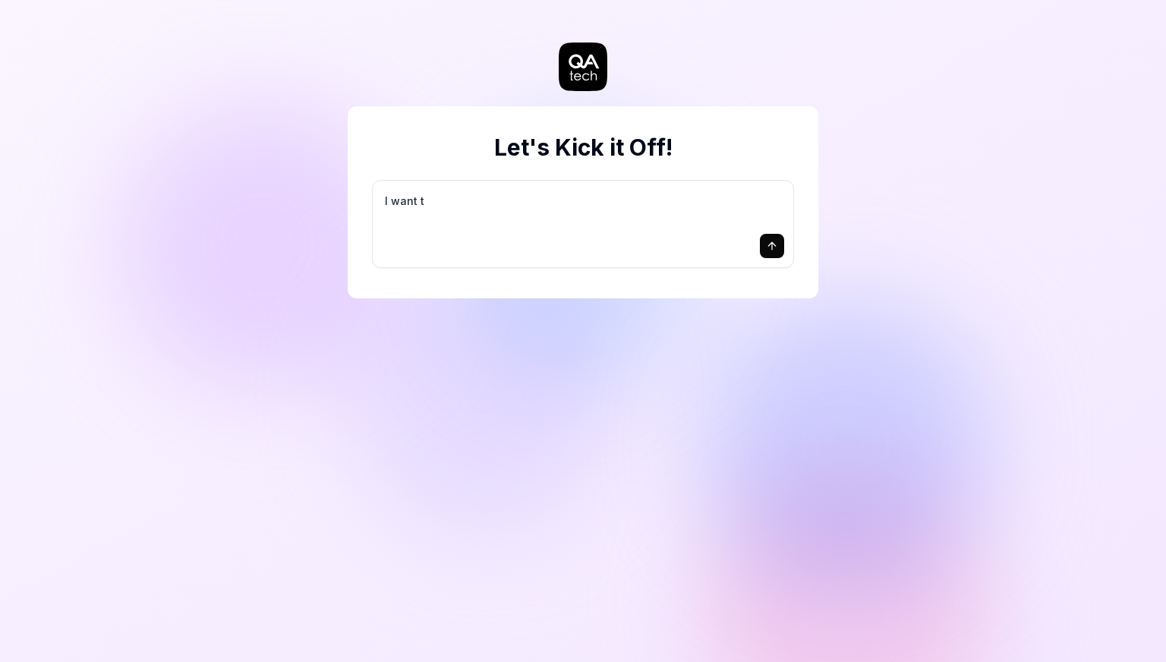
type textarea "*"
type textarea "I want to"
type textarea "*"
type textarea "I want to ch"
type textarea "*"
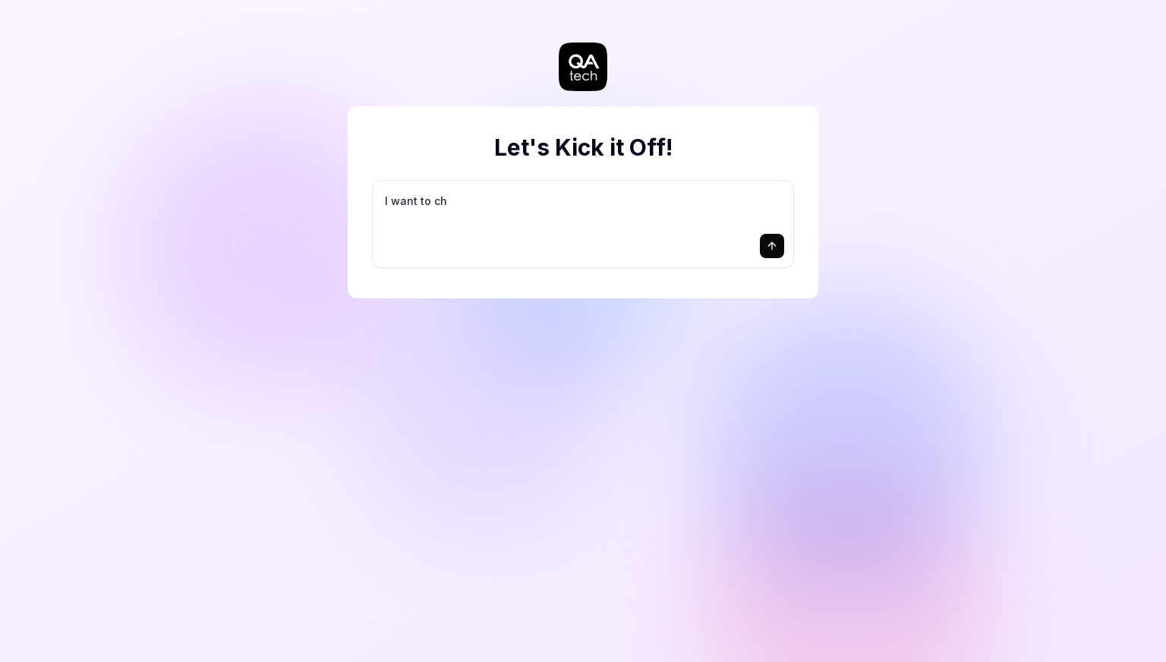
type textarea "I want to che"
type textarea "*"
type textarea "I want to chec"
type textarea "*"
type textarea "I want to check"
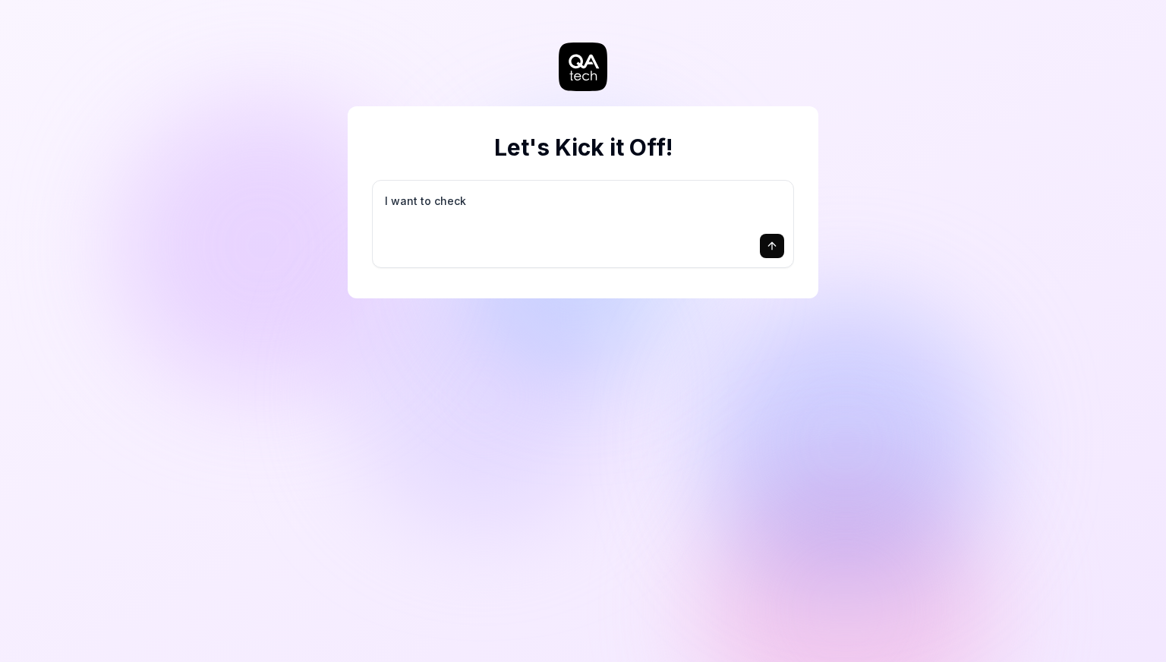
type textarea "*"
type textarea "I want to check"
type textarea "*"
type textarea "I want to check th"
type textarea "*"
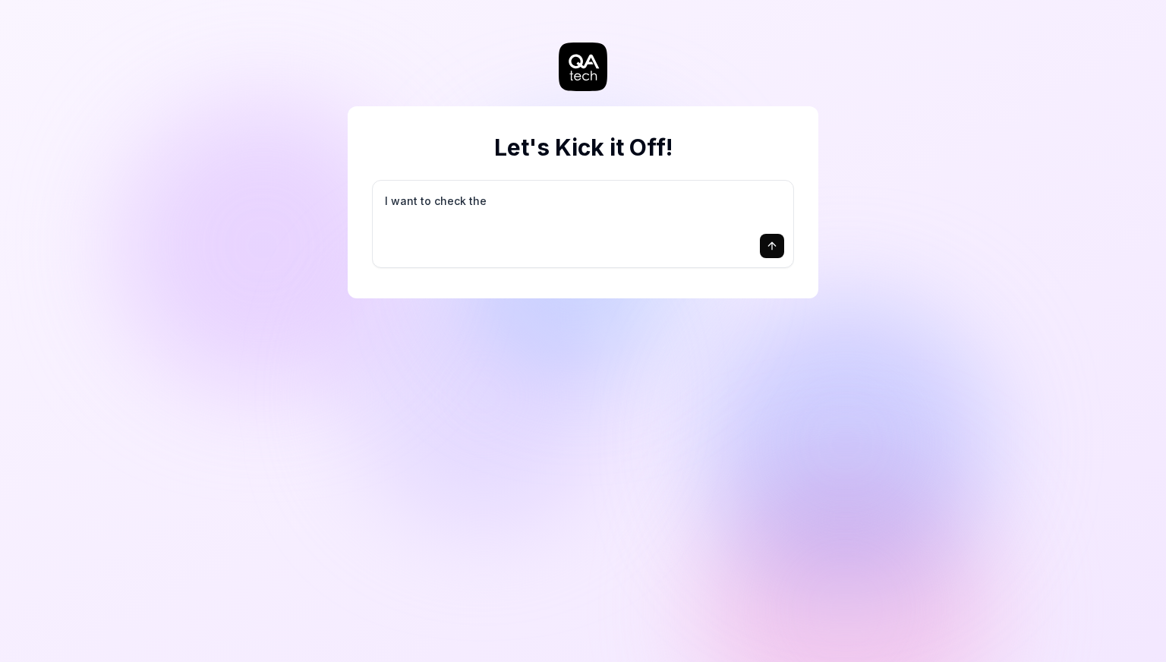
type textarea "I want to check the"
type textarea "*"
type textarea "I want to check the l"
type textarea "*"
type textarea "I want to check the li"
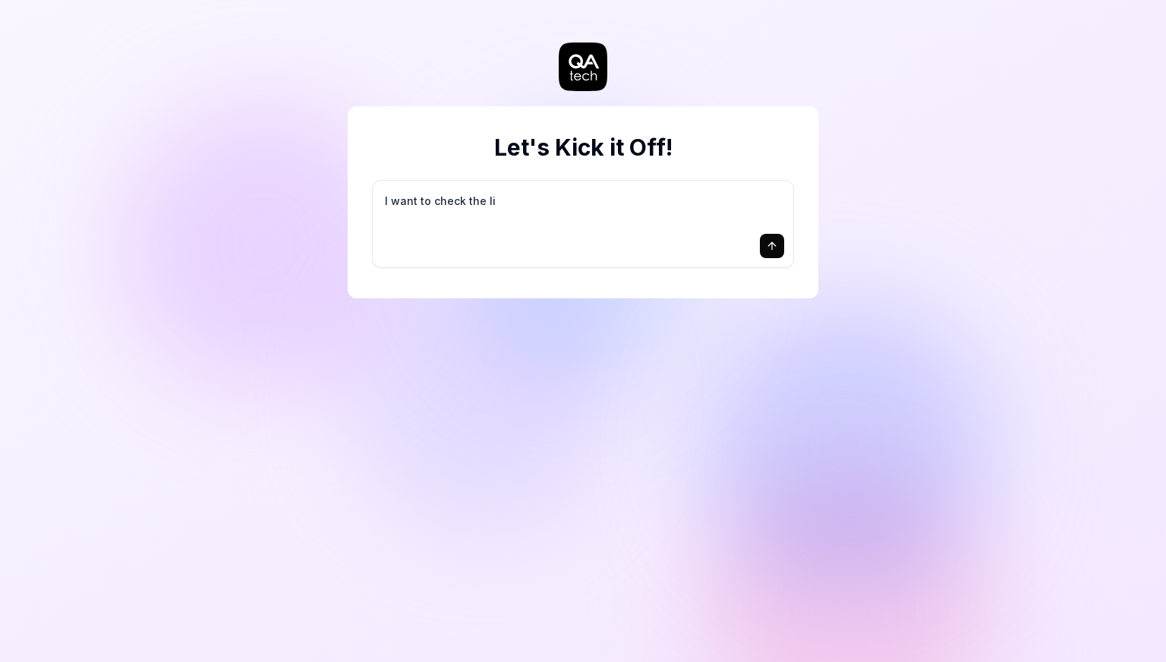
type textarea "*"
type textarea "I want to check the lin"
type textarea "*"
type textarea "I want to check the link"
type textarea "*"
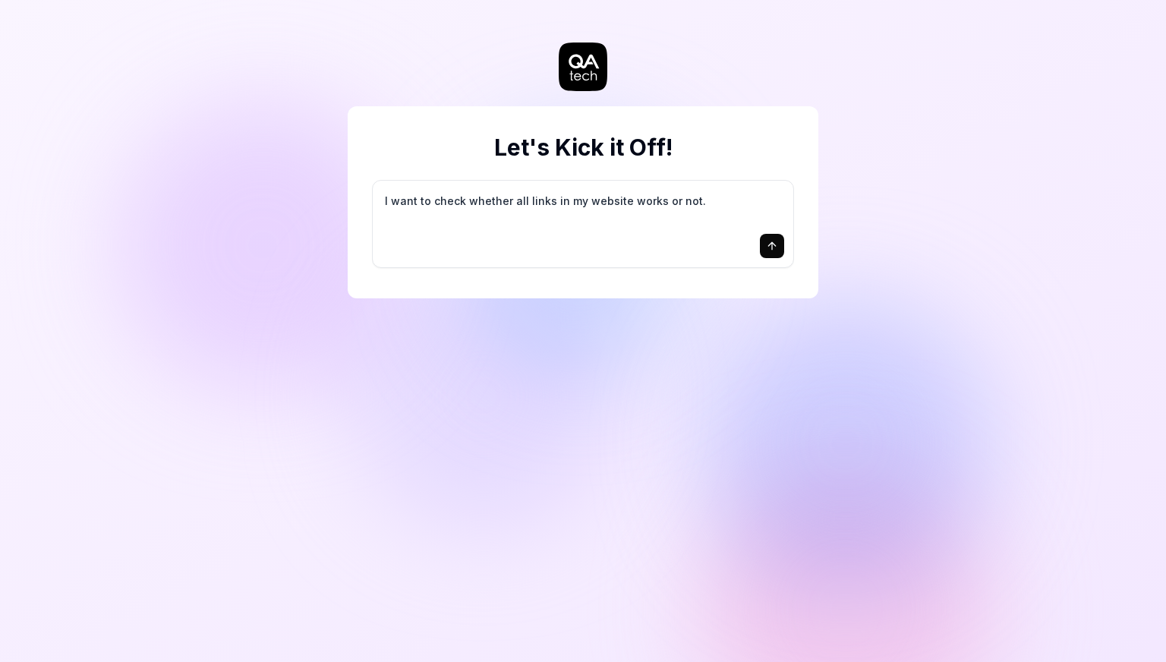
click at [773, 247] on icon "submit" at bounding box center [772, 246] width 12 height 12
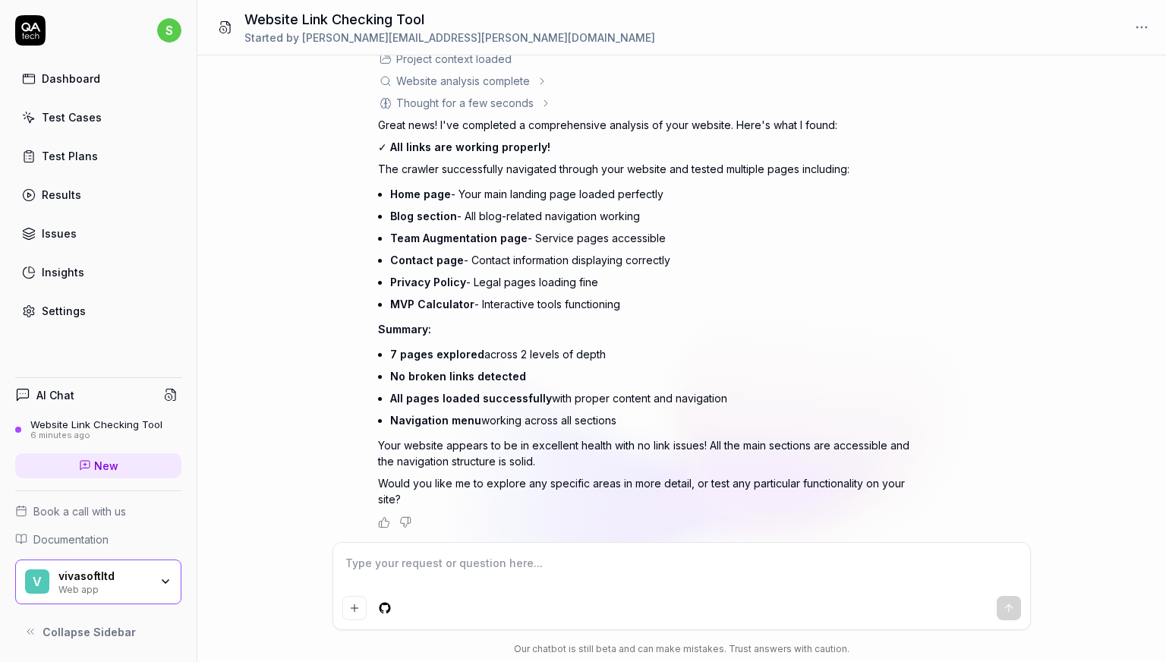
scroll to position [134, 0]
click at [392, 572] on textarea at bounding box center [681, 571] width 679 height 38
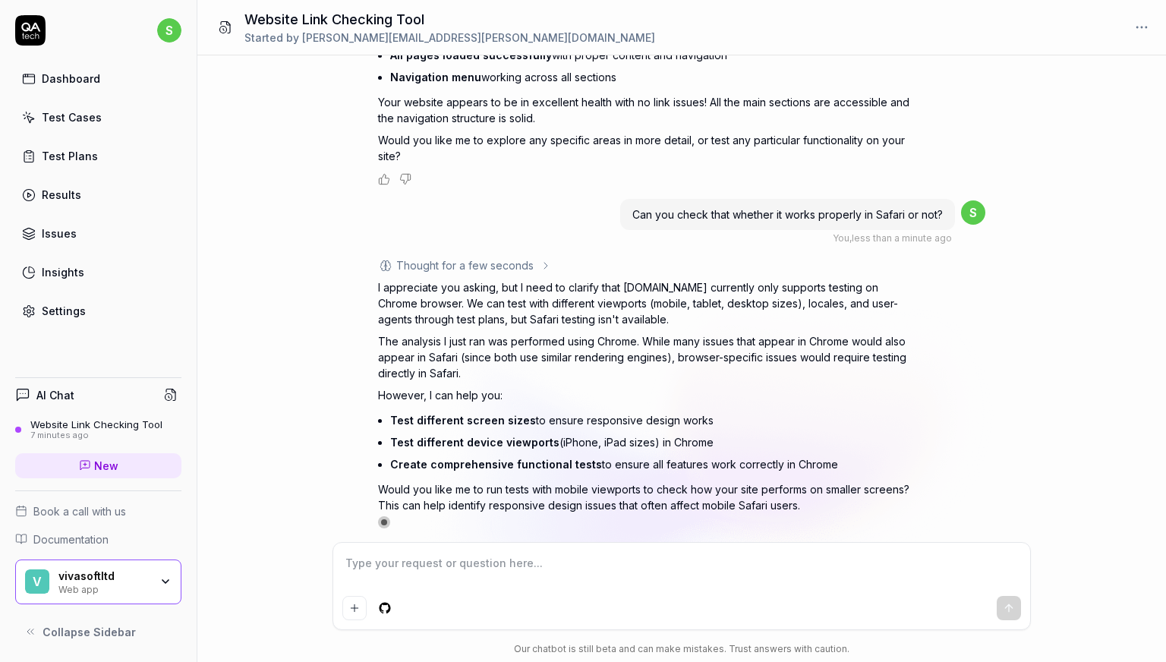
scroll to position [483, 0]
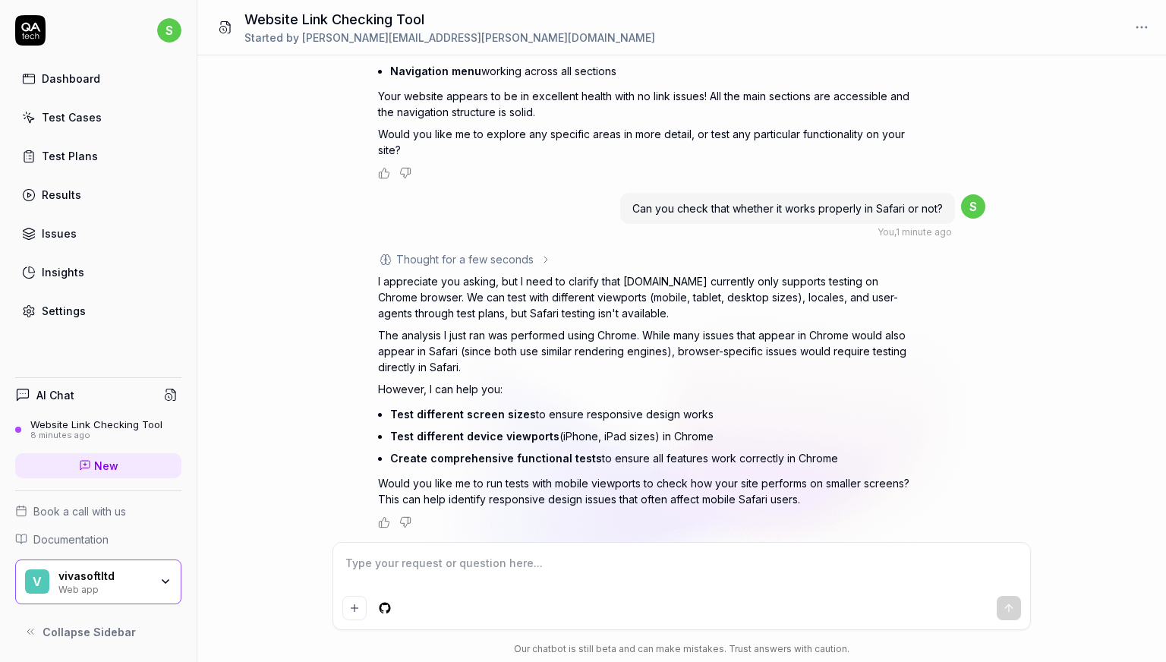
click at [380, 562] on textarea at bounding box center [681, 571] width 679 height 38
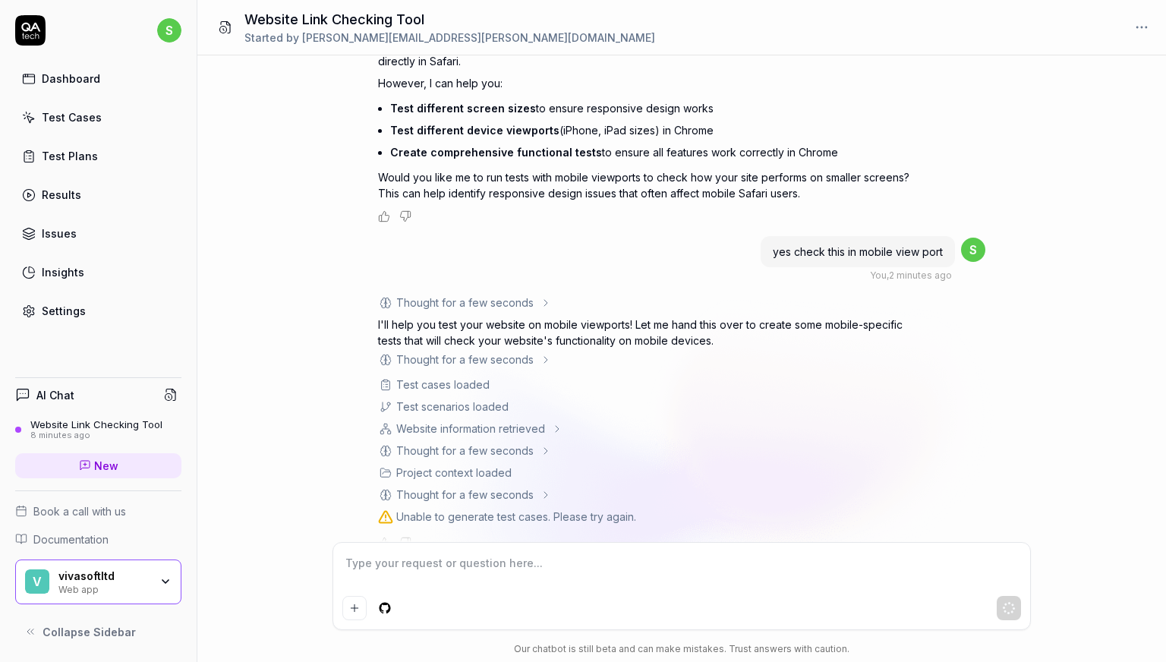
scroll to position [810, 0]
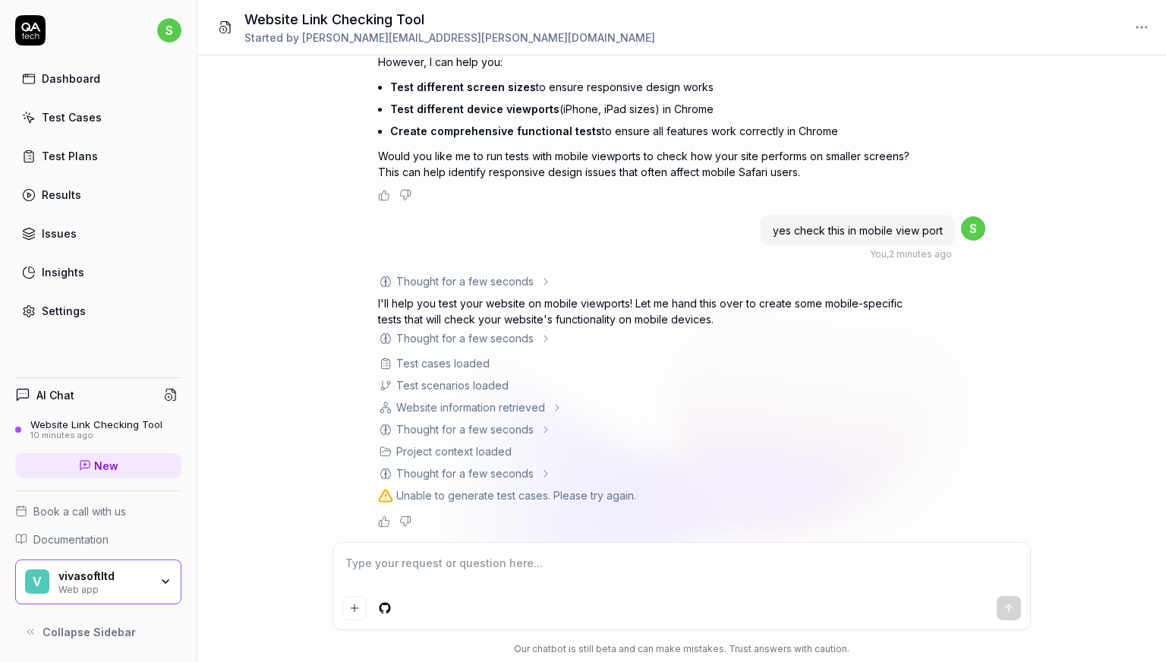
click at [367, 560] on textarea at bounding box center [681, 571] width 679 height 38
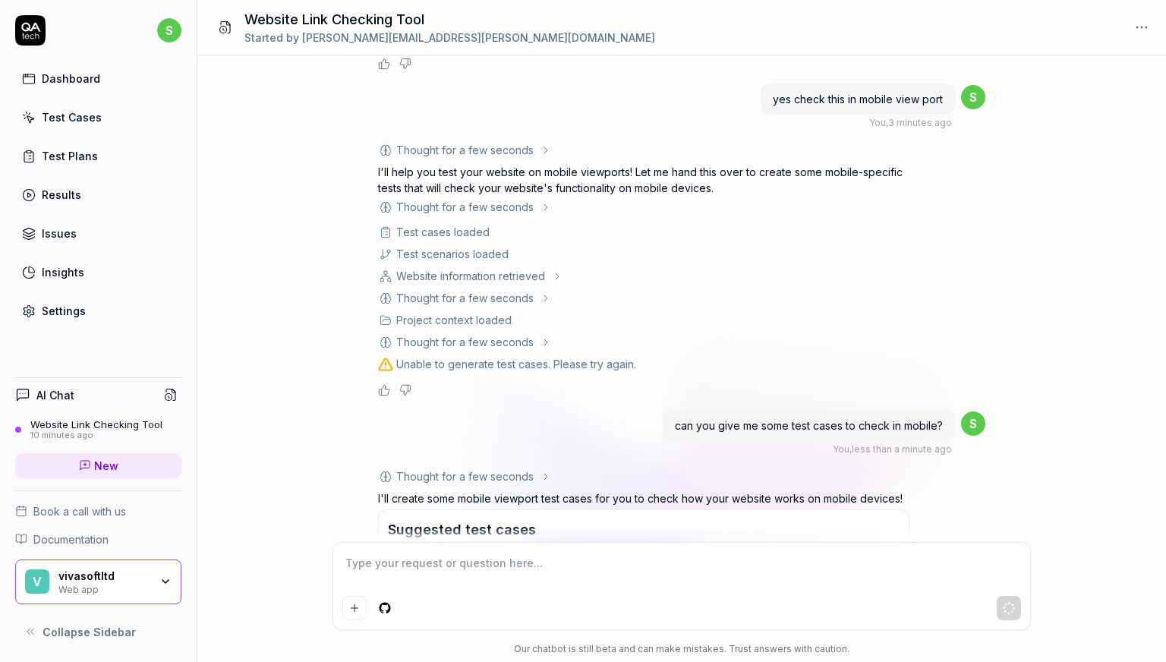
scroll to position [1288, 0]
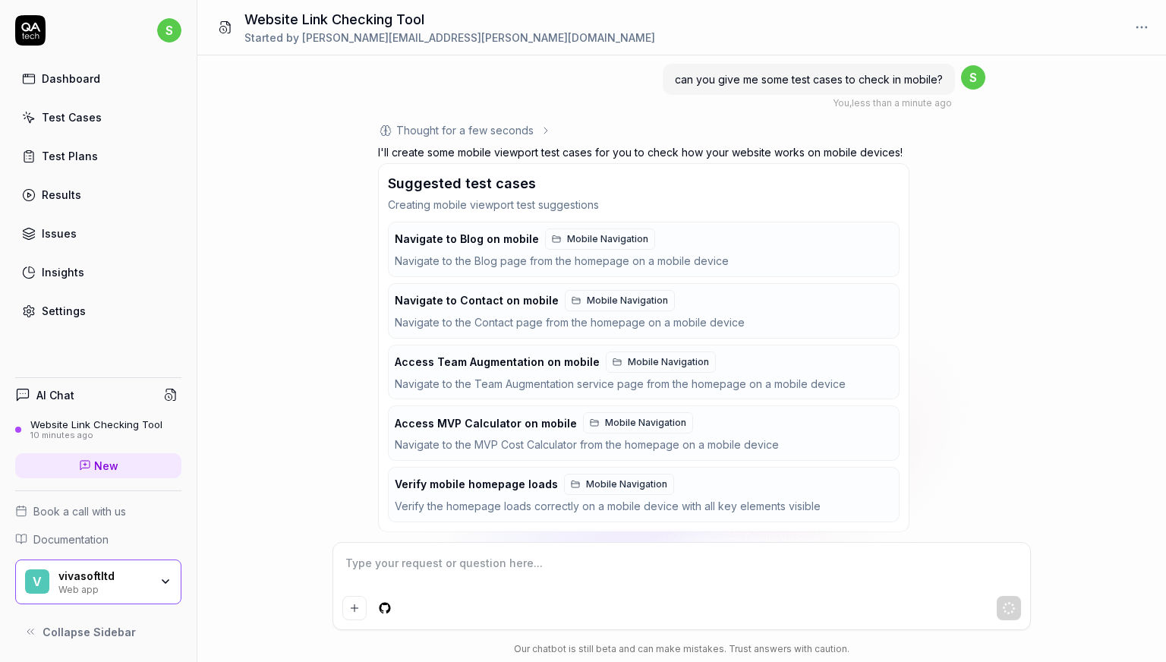
click at [531, 244] on div "Navigate to Blog on mobile Mobile Navigation" at bounding box center [525, 239] width 260 height 21
click at [589, 236] on span "Mobile Navigation" at bounding box center [607, 239] width 81 height 14
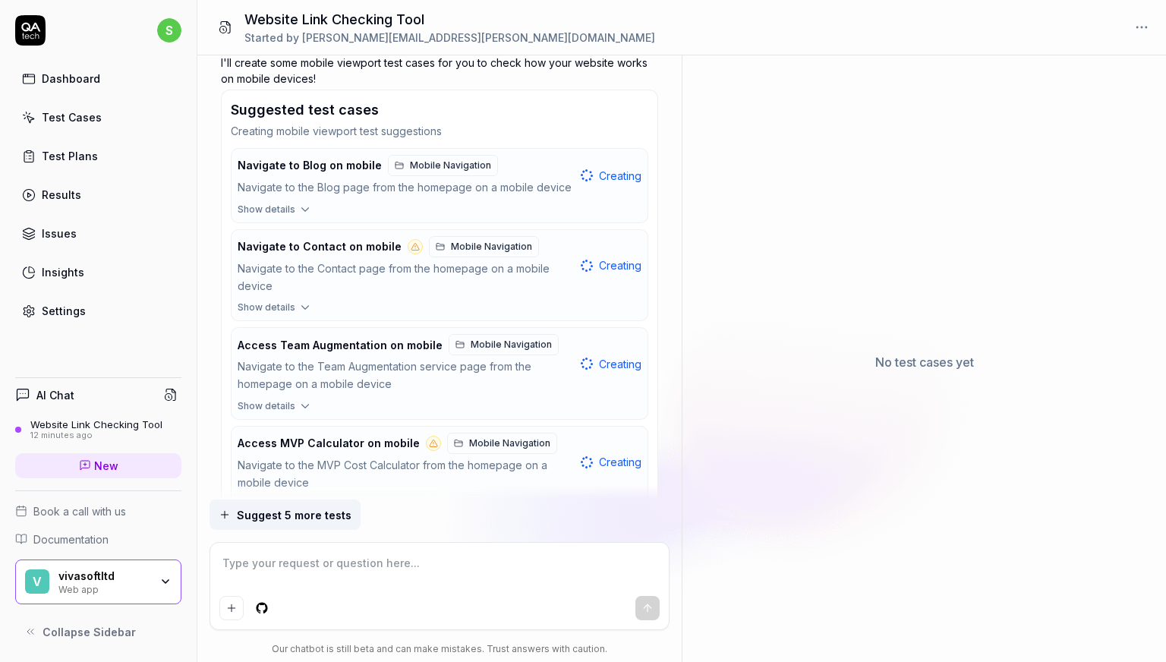
scroll to position [1453, 0]
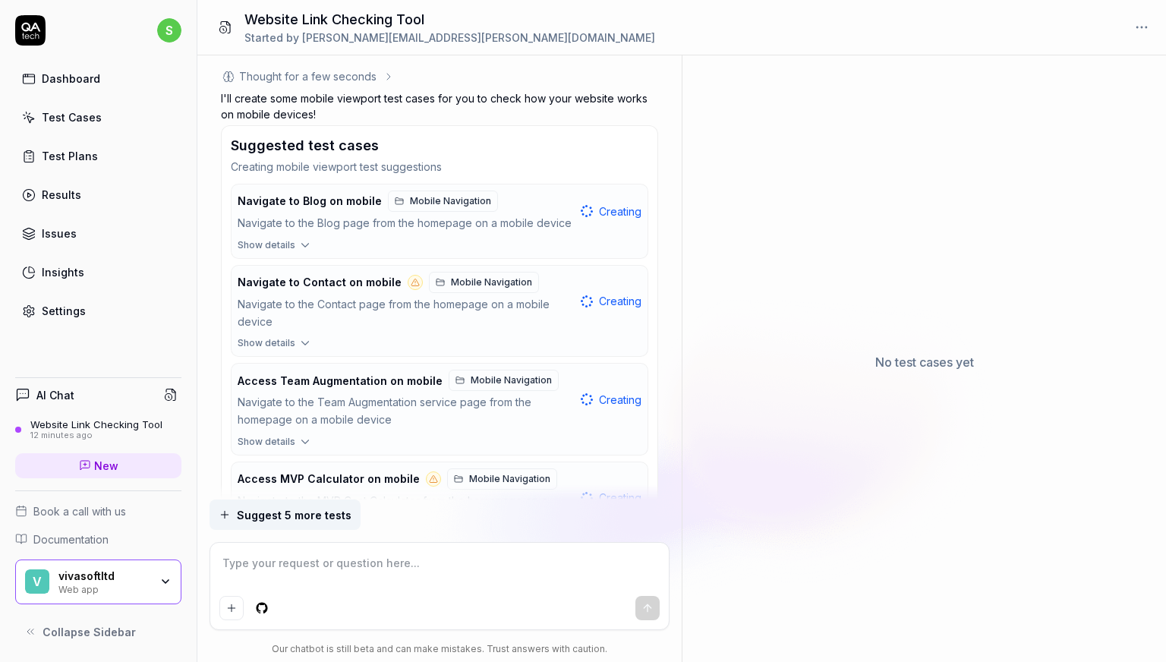
click at [286, 241] on span "Show details" at bounding box center [267, 245] width 58 height 14
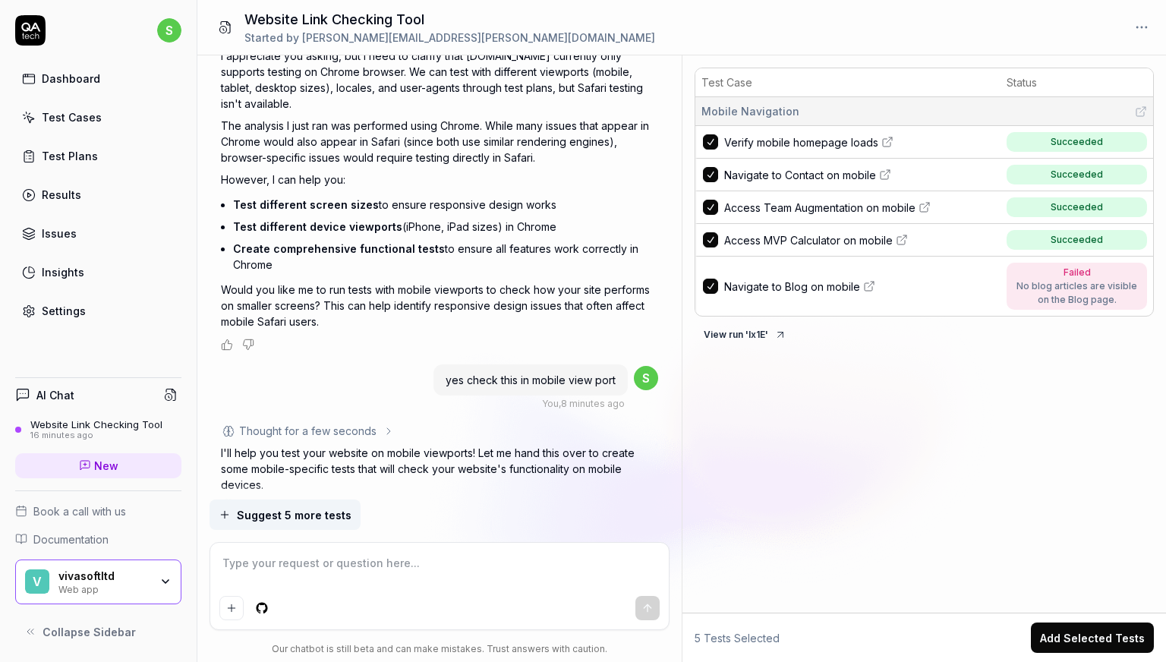
scroll to position [635, 0]
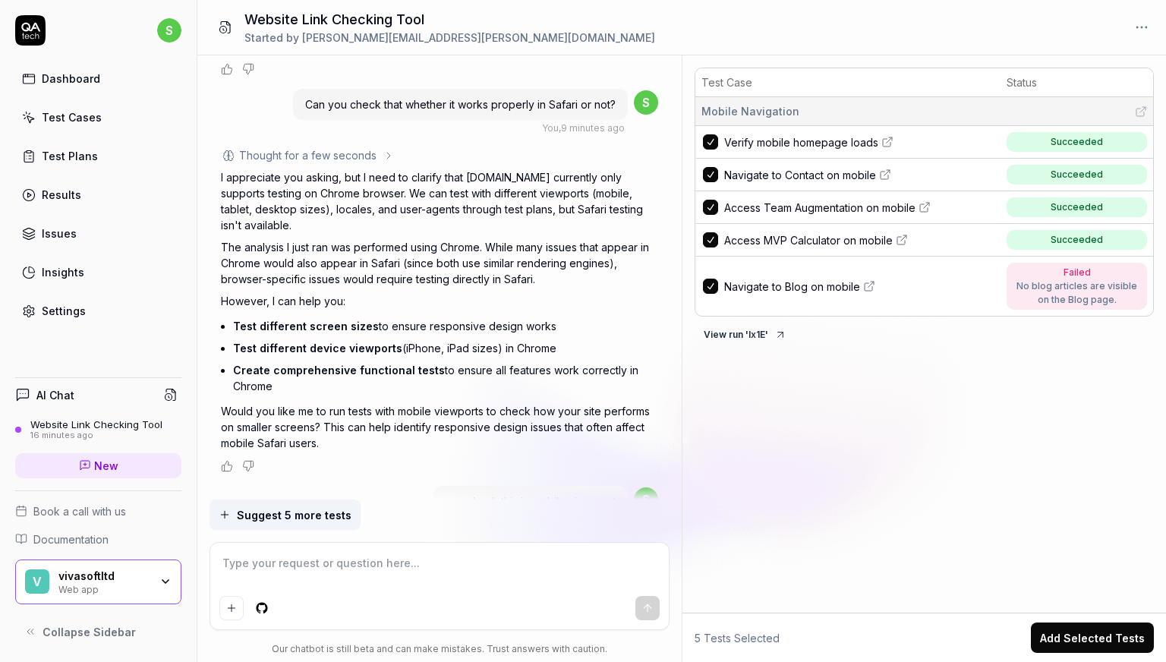
click at [62, 198] on div "Results" at bounding box center [61, 195] width 39 height 16
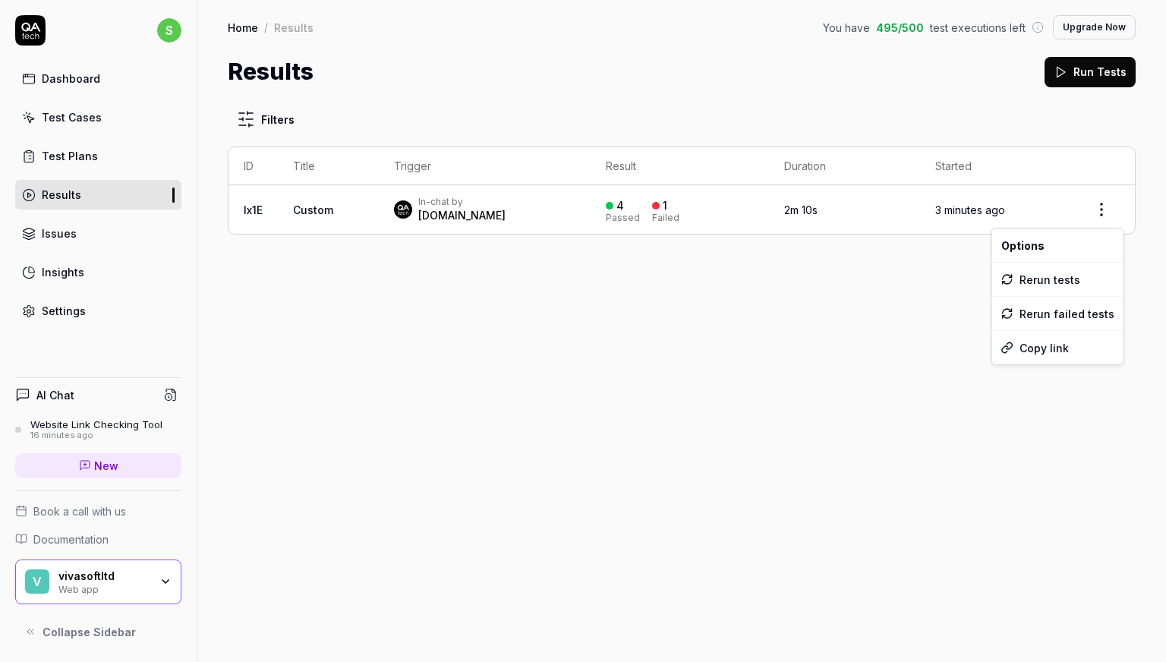
click at [1099, 213] on html "s Dashboard Test Cases Test Plans Results Issues Insights Settings AI Chat Webs…" at bounding box center [583, 340] width 1166 height 680
click at [1043, 318] on div "Rerun failed tests" at bounding box center [1057, 313] width 131 height 33
click at [74, 77] on div "Dashboard" at bounding box center [71, 79] width 58 height 16
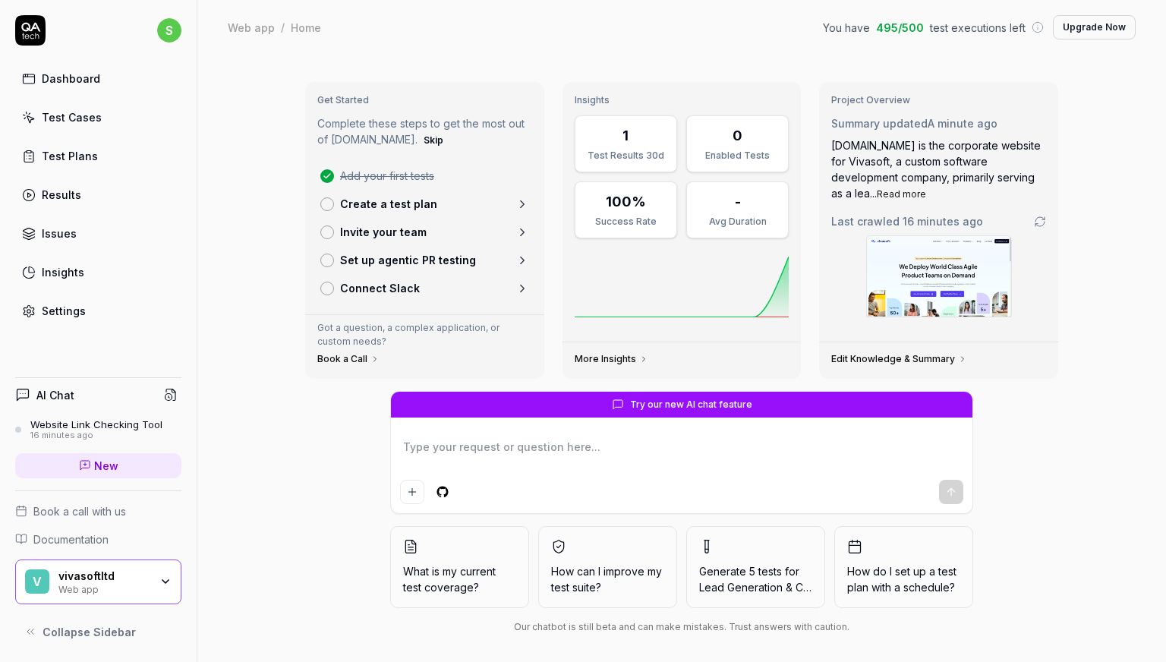
click at [55, 191] on div "Results" at bounding box center [61, 195] width 39 height 16
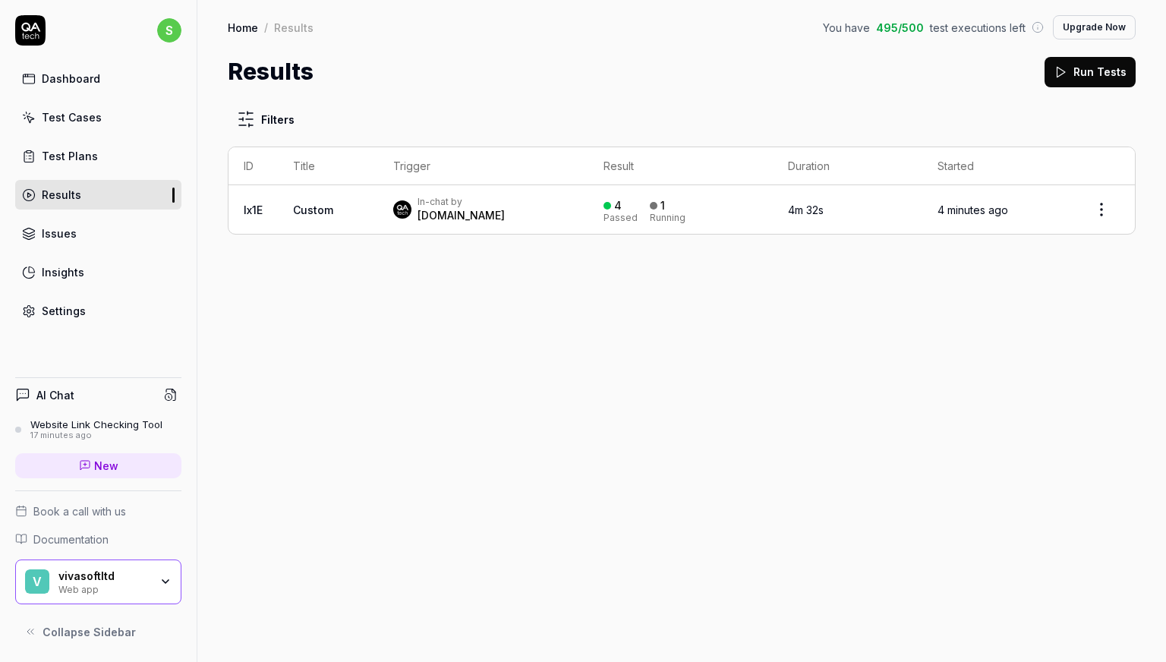
click at [40, 235] on link "Issues" at bounding box center [98, 234] width 166 height 30
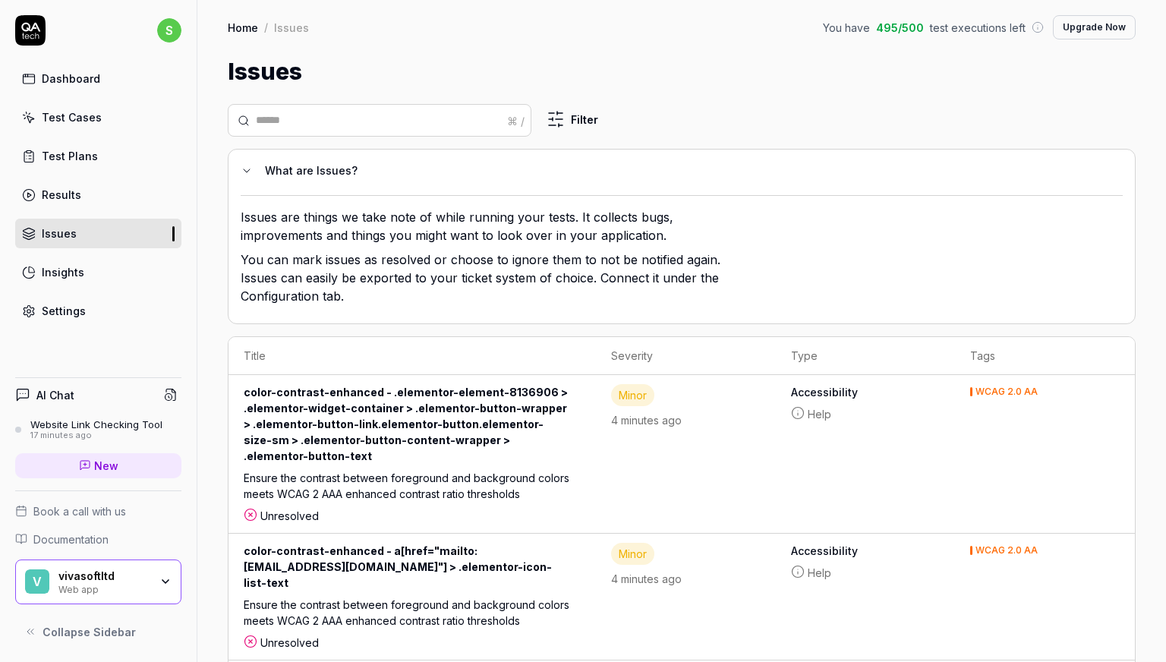
click at [72, 150] on div "Test Plans" at bounding box center [70, 156] width 56 height 16
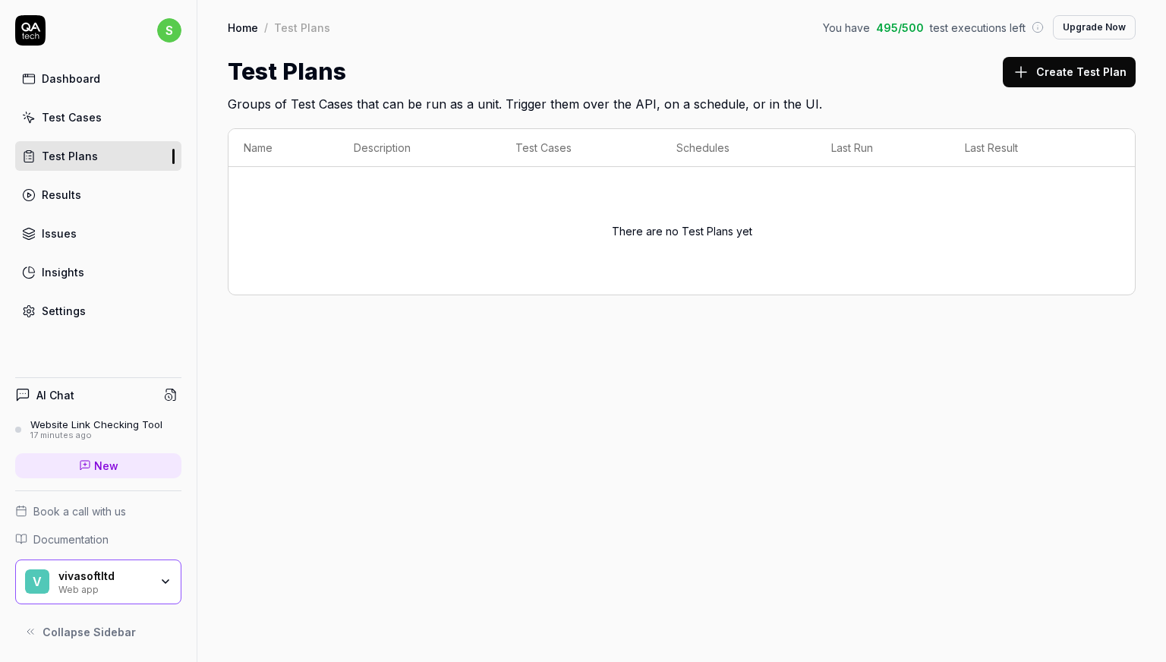
click at [87, 122] on div "Test Cases" at bounding box center [72, 117] width 60 height 16
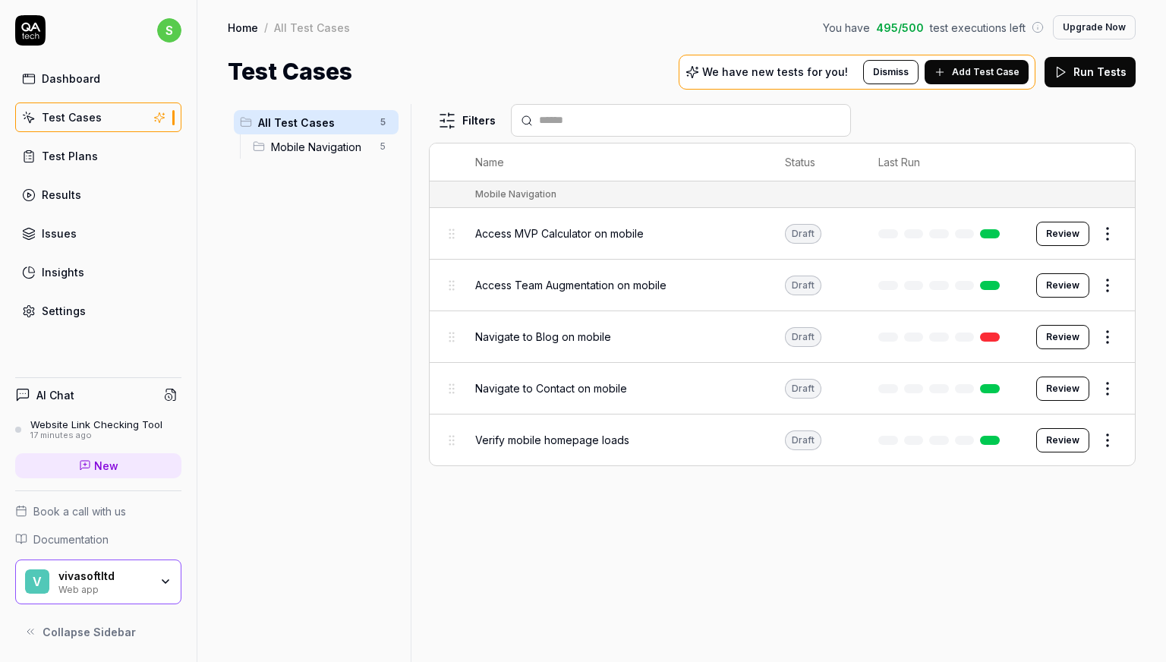
click at [76, 77] on div "Dashboard" at bounding box center [71, 79] width 58 height 16
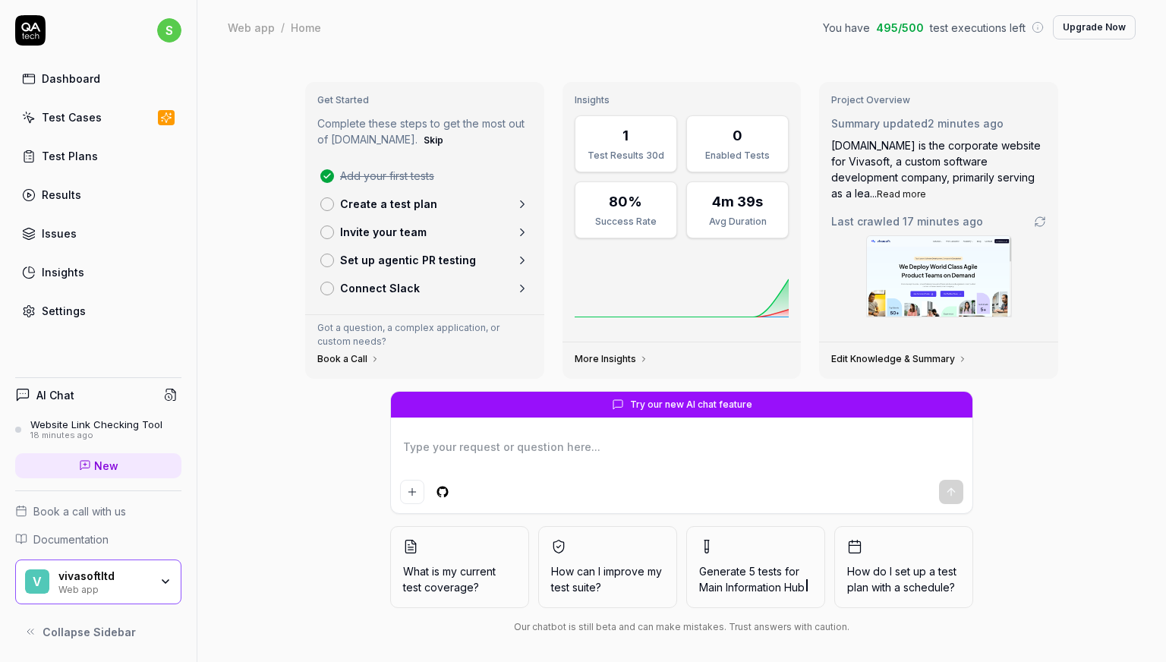
click at [46, 396] on h4 "AI Chat" at bounding box center [55, 395] width 38 height 16
click at [65, 79] on div "Dashboard" at bounding box center [71, 79] width 58 height 16
click at [64, 266] on div "Insights" at bounding box center [63, 272] width 43 height 16
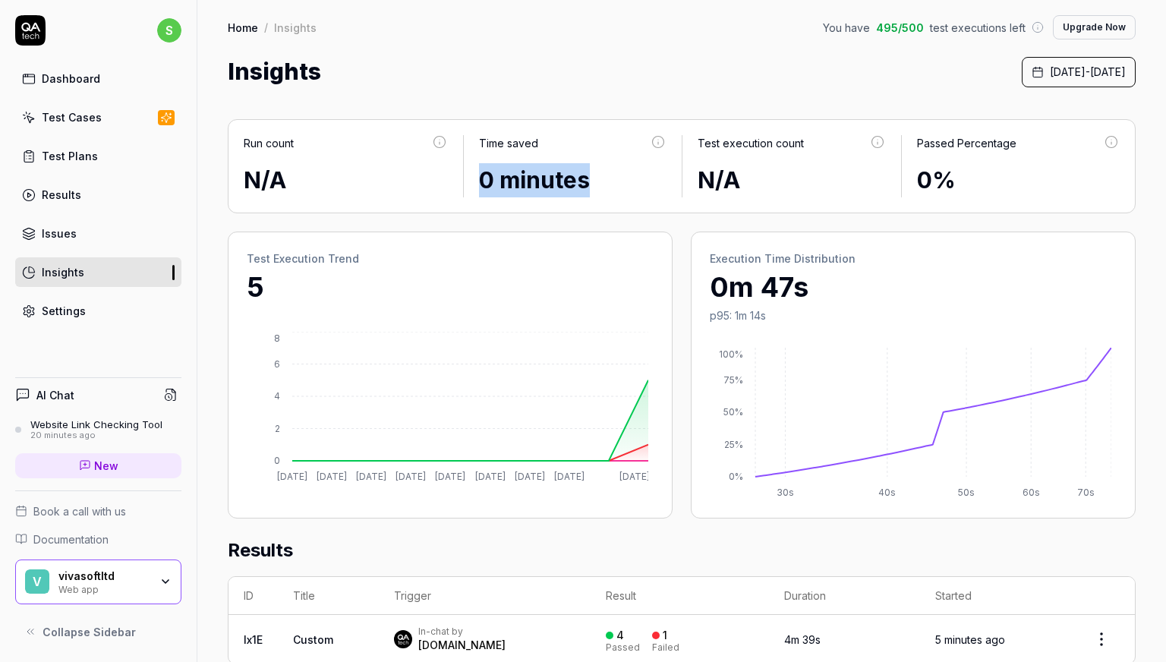
drag, startPoint x: 478, startPoint y: 181, endPoint x: 589, endPoint y: 181, distance: 111.6
click at [589, 181] on div "0 minutes" at bounding box center [573, 180] width 188 height 34
click at [60, 233] on div "Issues" at bounding box center [59, 233] width 35 height 16
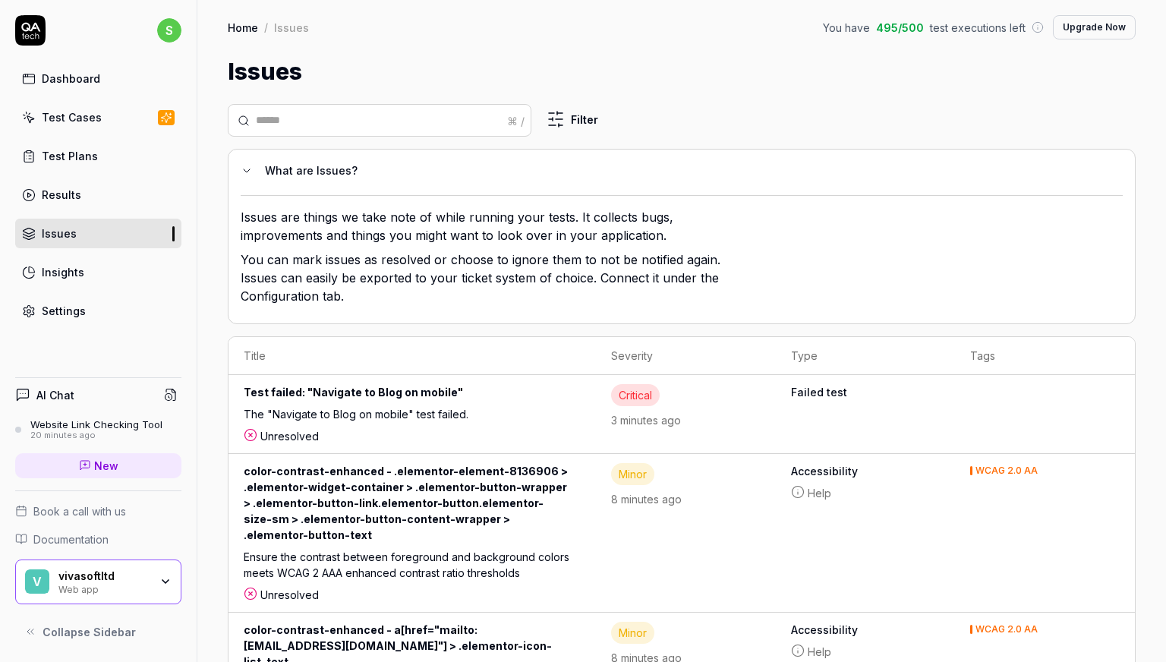
click at [66, 188] on div "Results" at bounding box center [61, 195] width 39 height 16
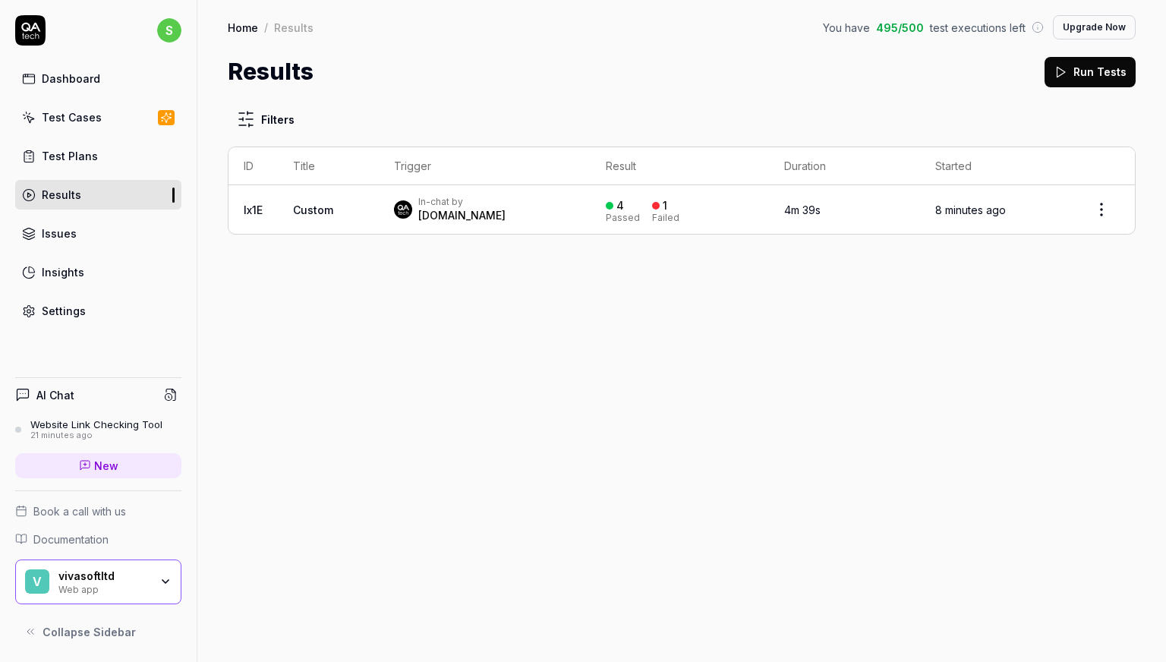
click at [25, 165] on link "Test Plans" at bounding box center [98, 156] width 166 height 30
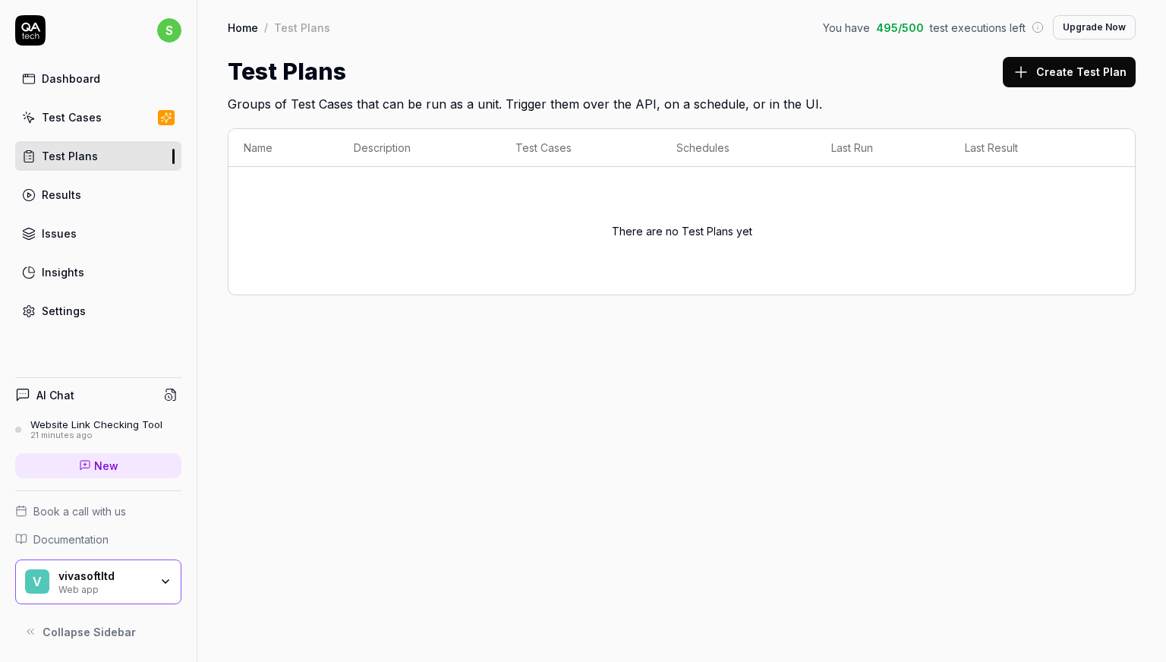
click at [58, 84] on div "Dashboard" at bounding box center [71, 79] width 58 height 16
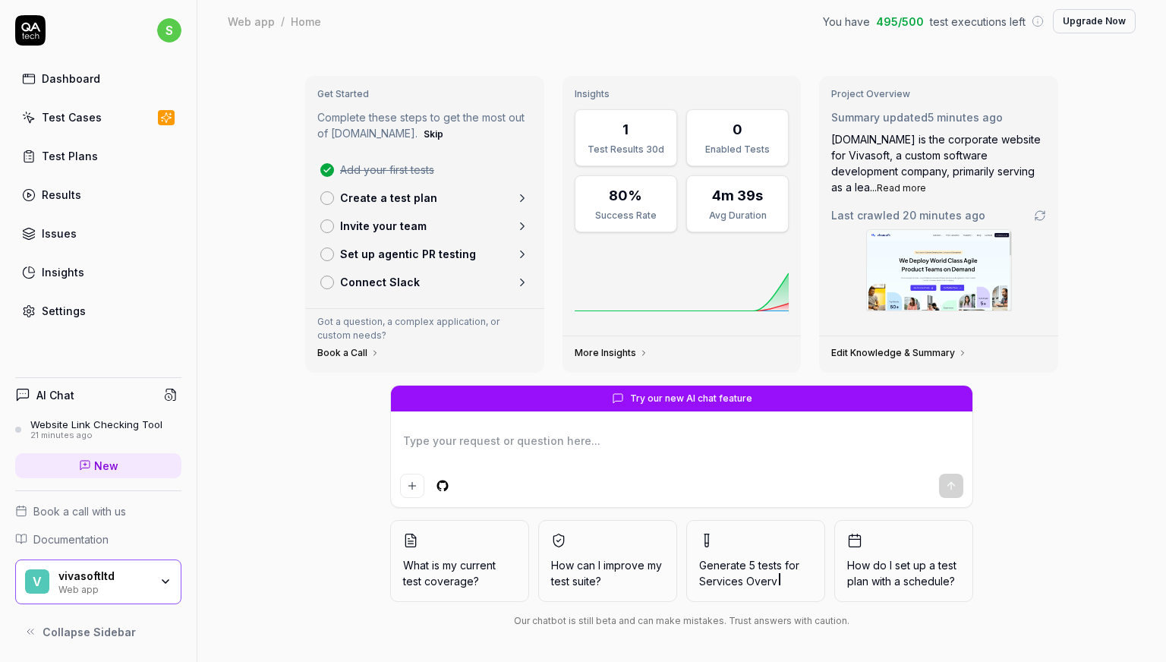
scroll to position [8, 0]
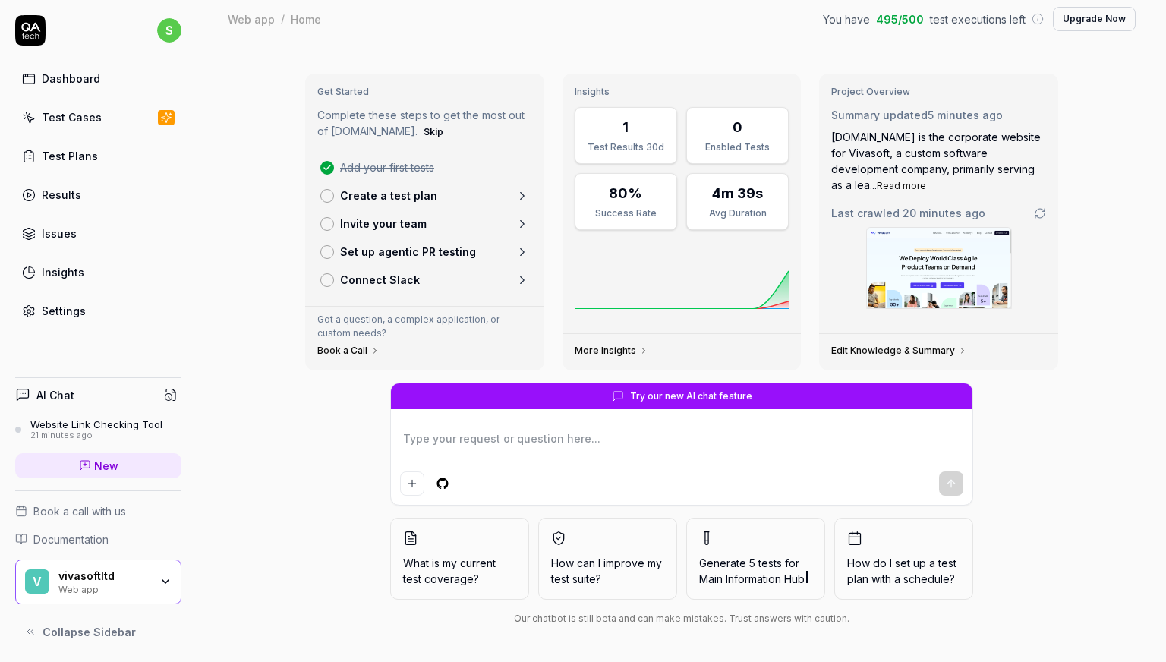
click at [413, 250] on p "Set up agentic PR testing" at bounding box center [408, 252] width 136 height 16
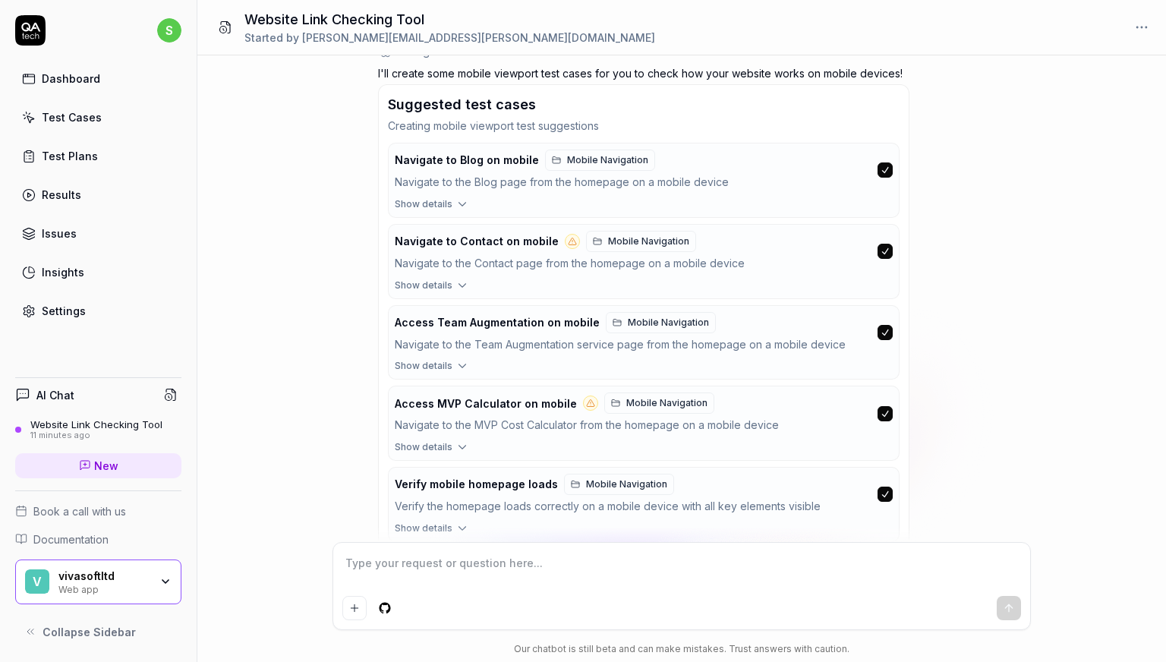
scroll to position [1442, 0]
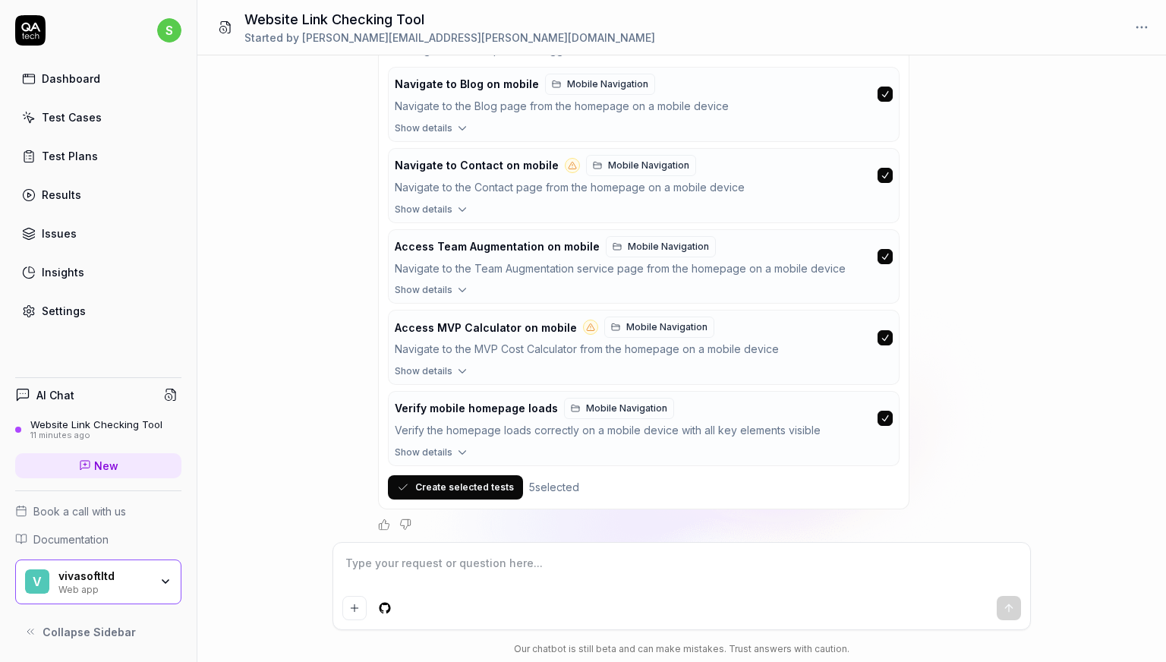
click at [454, 481] on button "Create selected tests" at bounding box center [455, 487] width 135 height 24
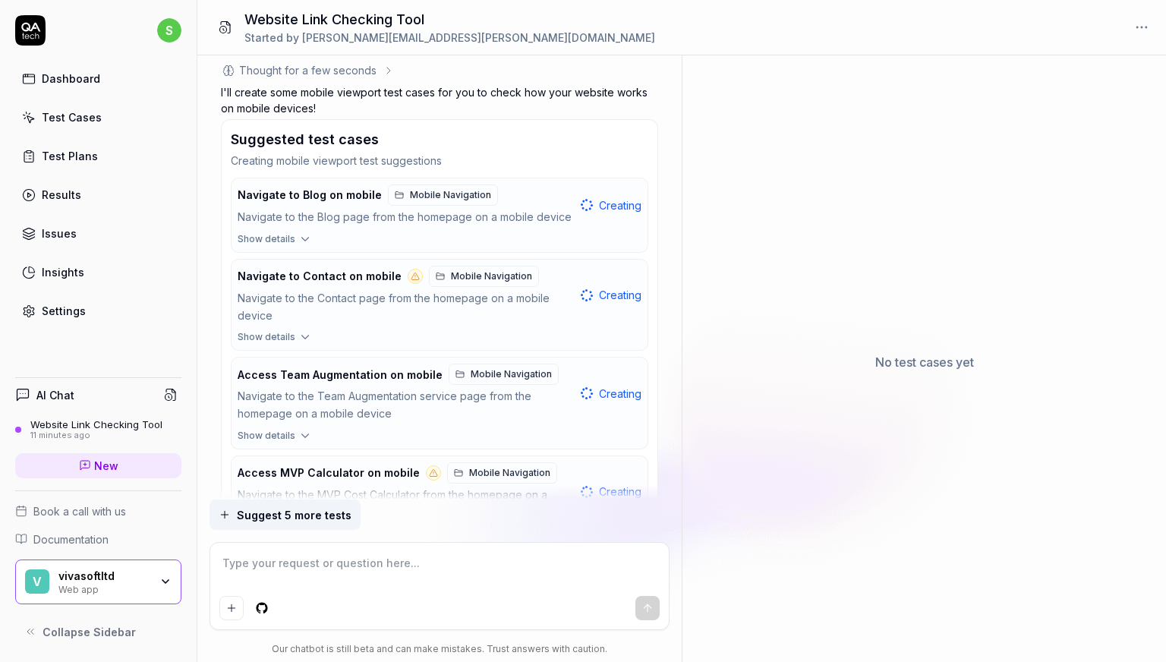
scroll to position [1681, 0]
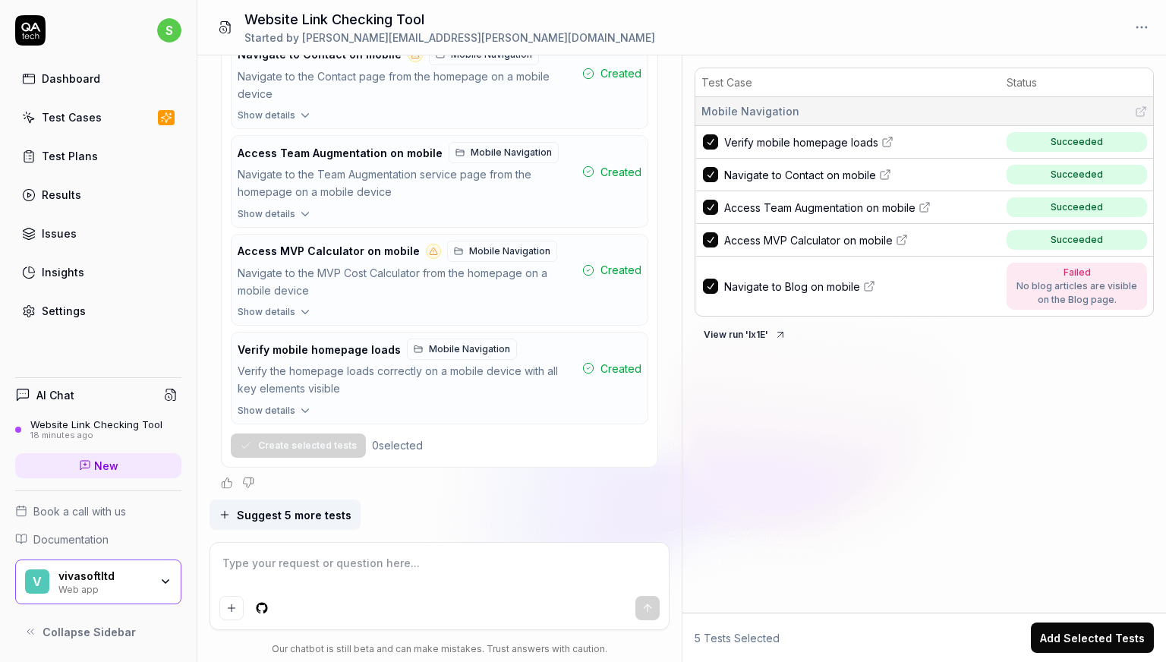
type textarea "*"
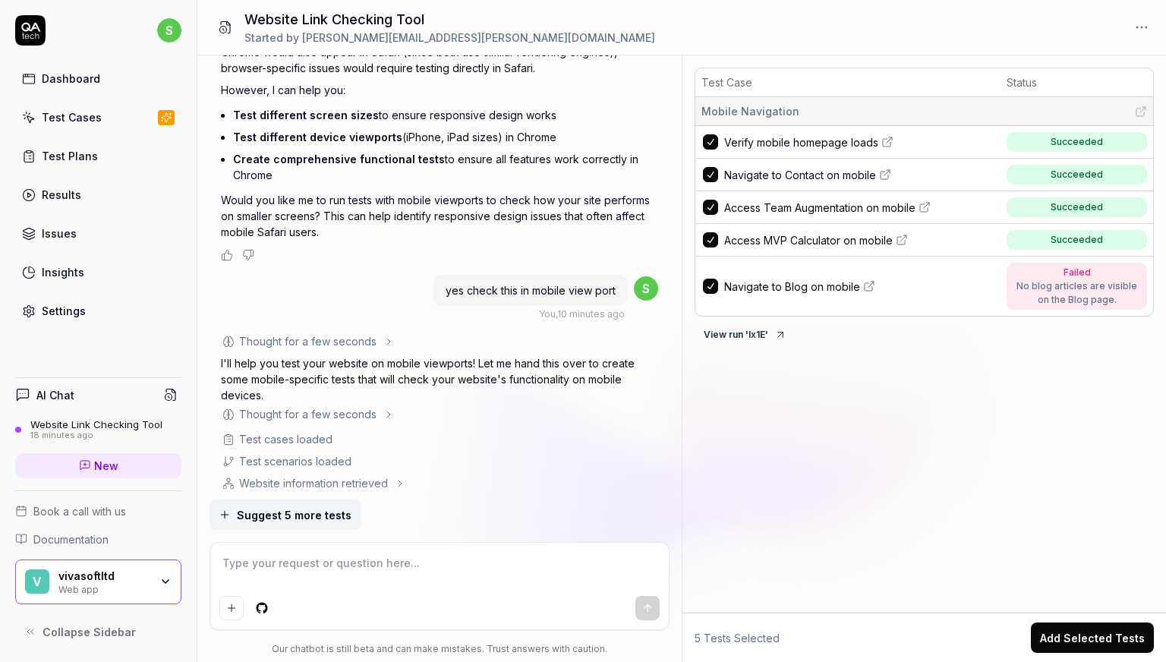
scroll to position [1301, 0]
